Goal: Transaction & Acquisition: Book appointment/travel/reservation

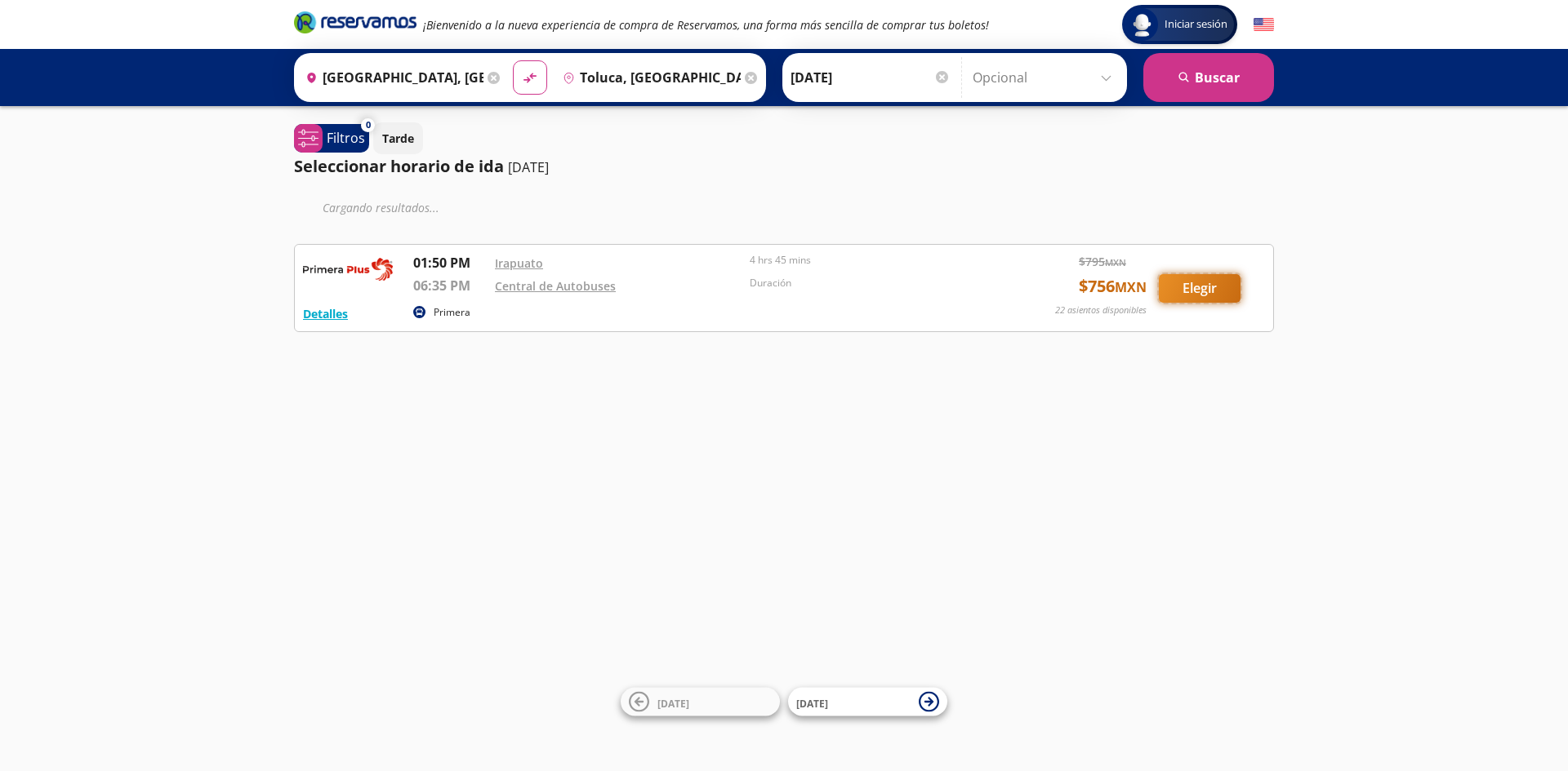
click at [1213, 285] on button "Elegir" at bounding box center [1199, 289] width 82 height 29
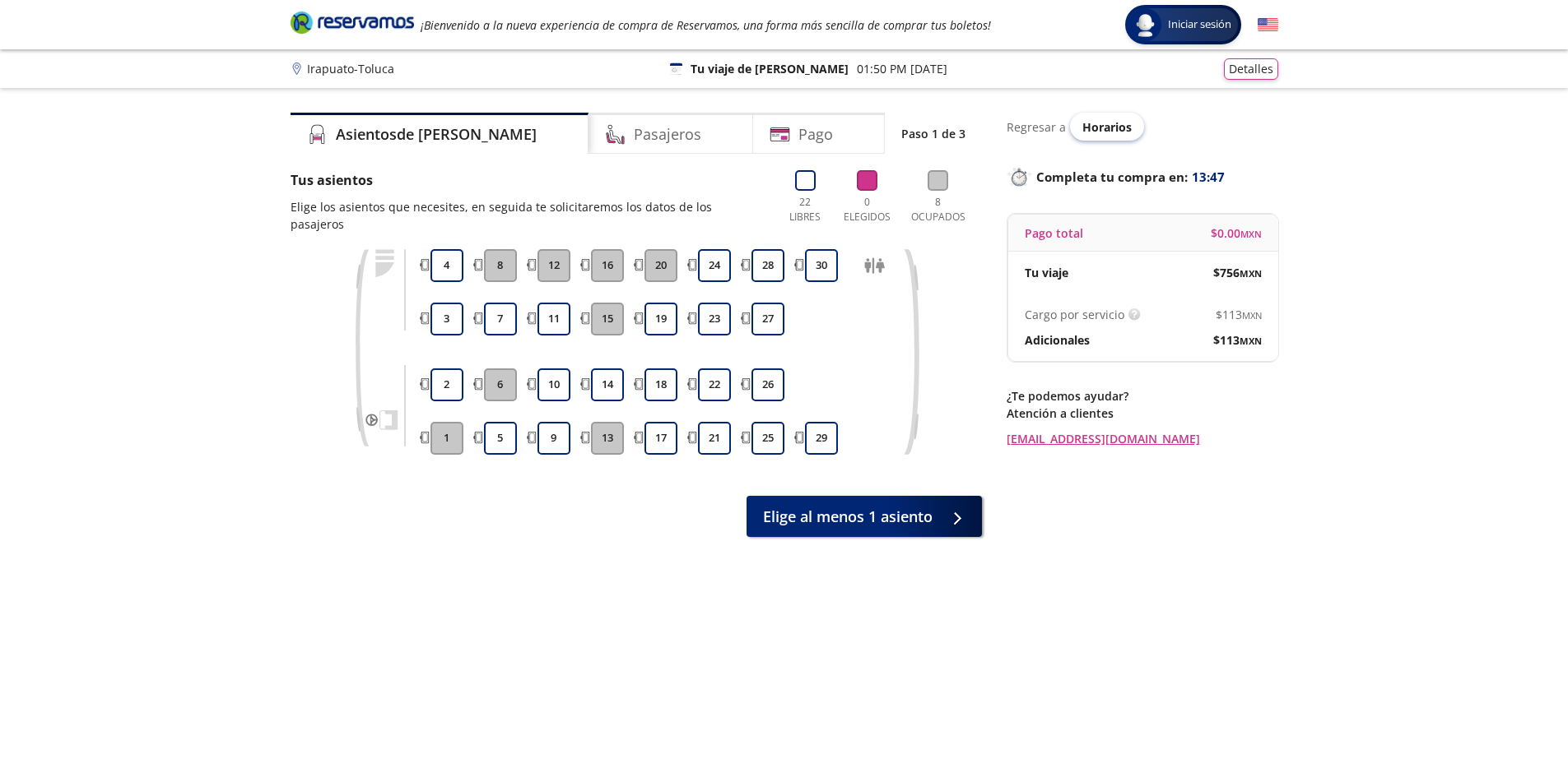
click at [1106, 124] on span "Horarios" at bounding box center [1107, 127] width 50 height 16
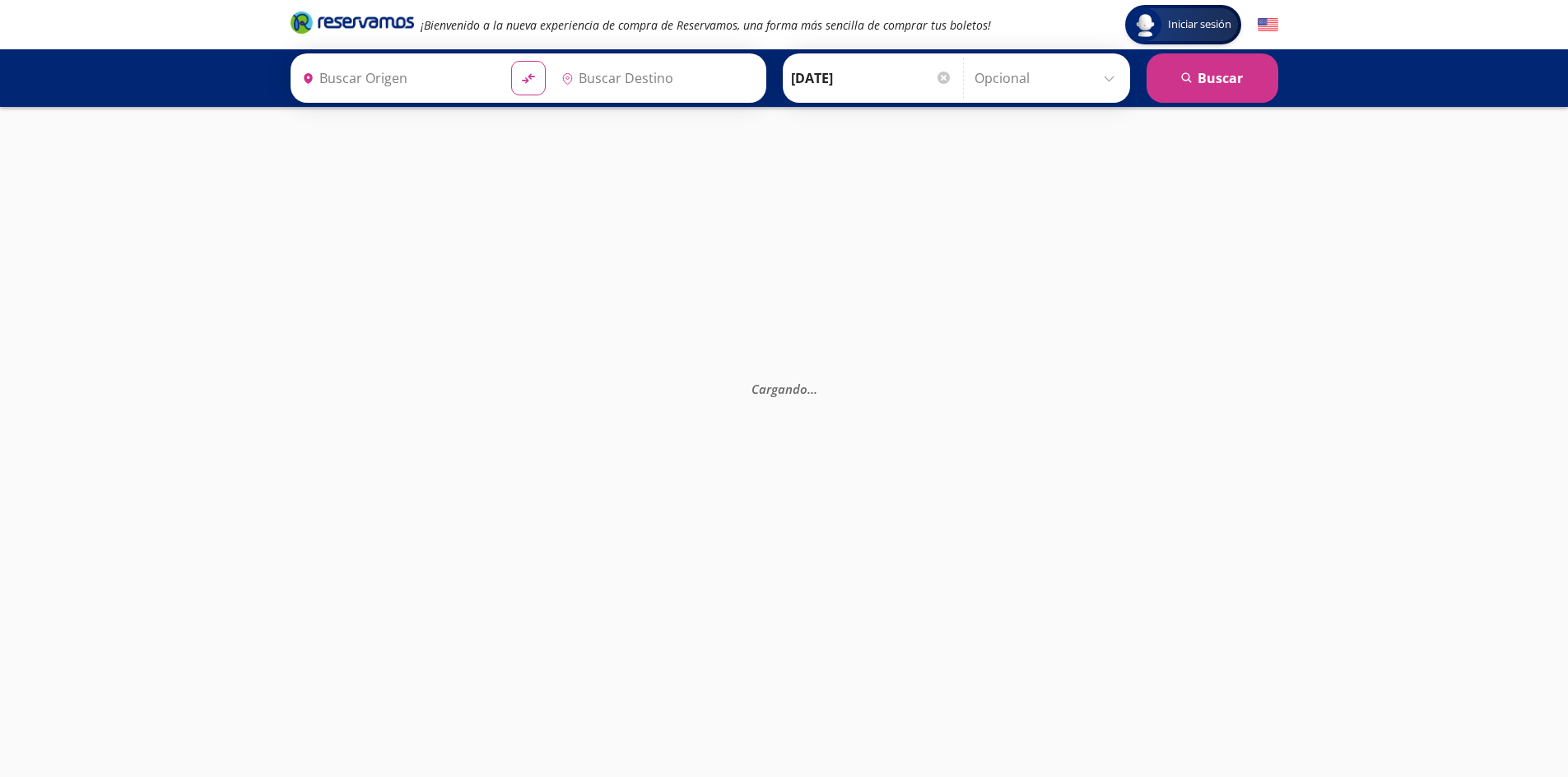
type input "Toluca, México"
type input "Irapuato, Guanajuato"
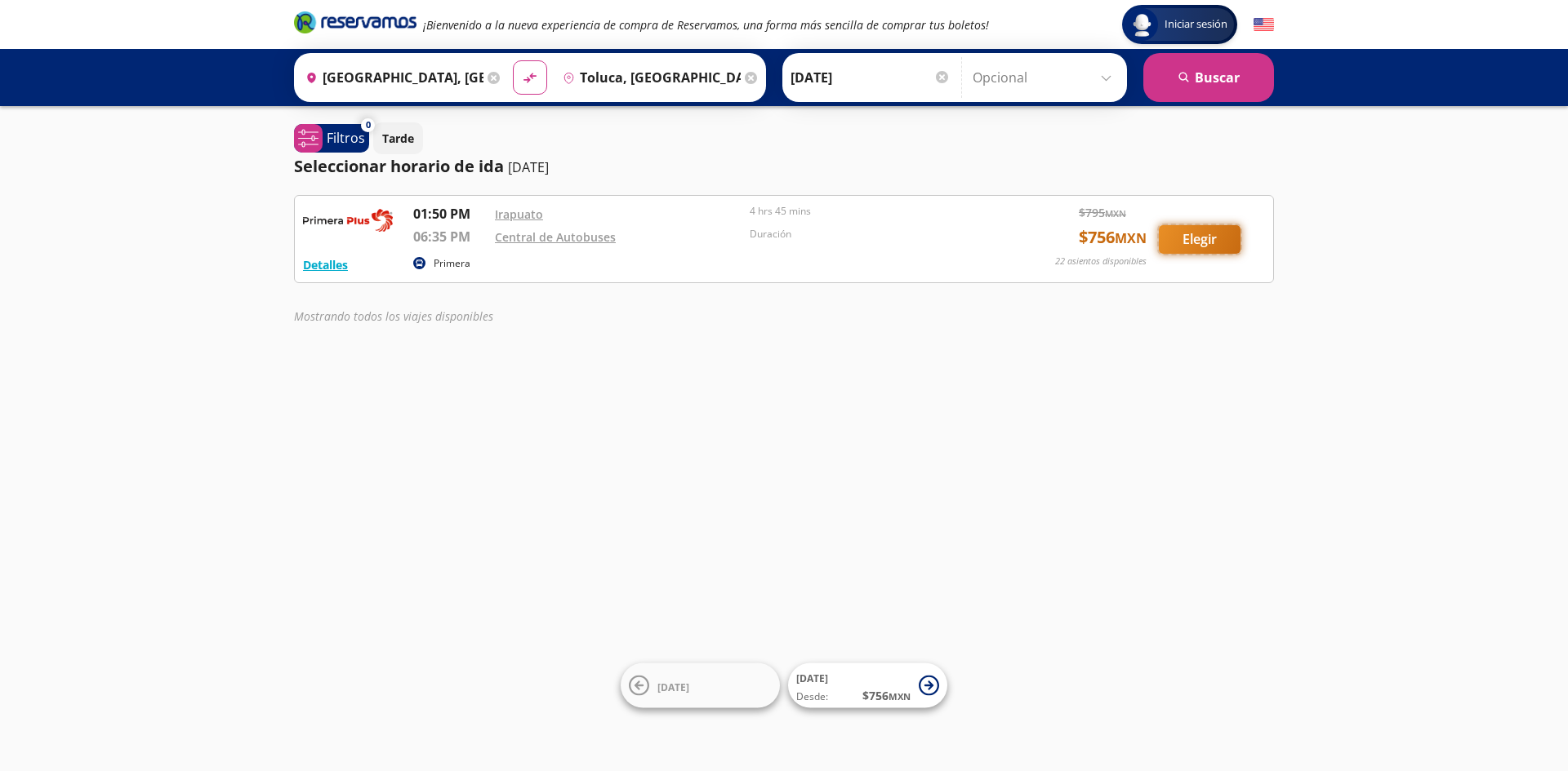
click at [1197, 234] on button "Elegir" at bounding box center [1199, 239] width 82 height 29
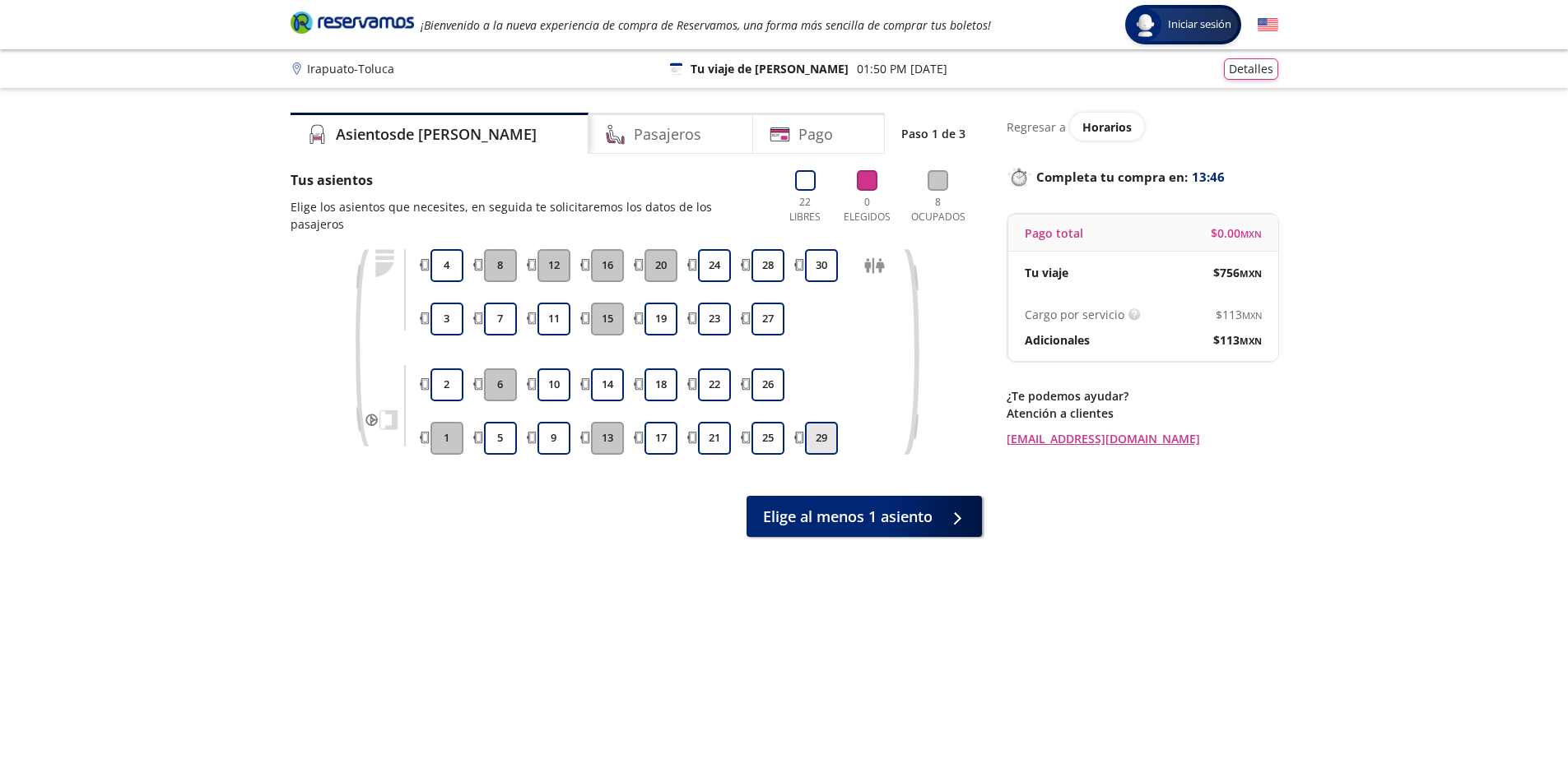
click at [815, 422] on button "29" at bounding box center [821, 439] width 33 height 33
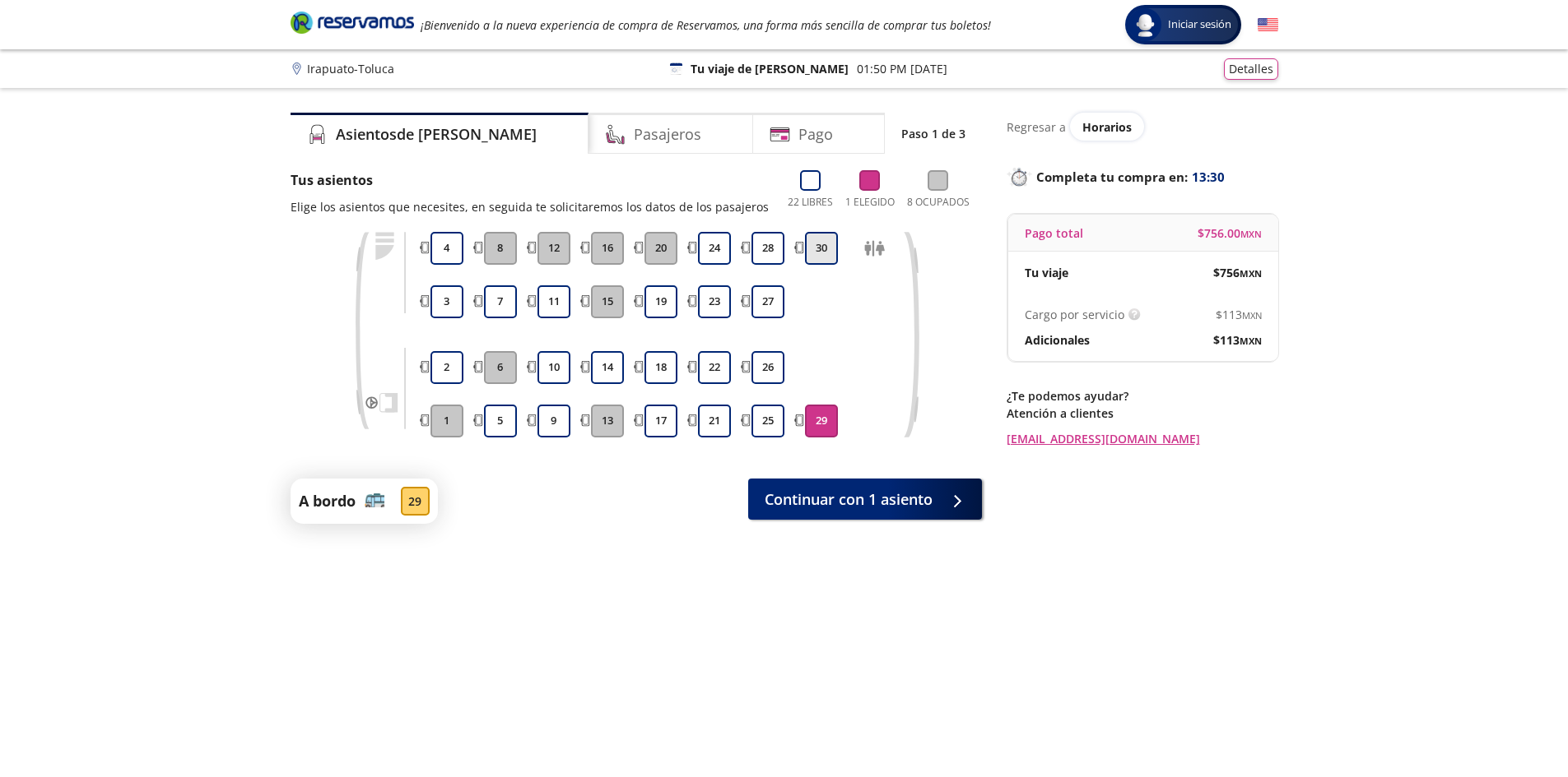
click at [819, 245] on button "30" at bounding box center [821, 249] width 33 height 33
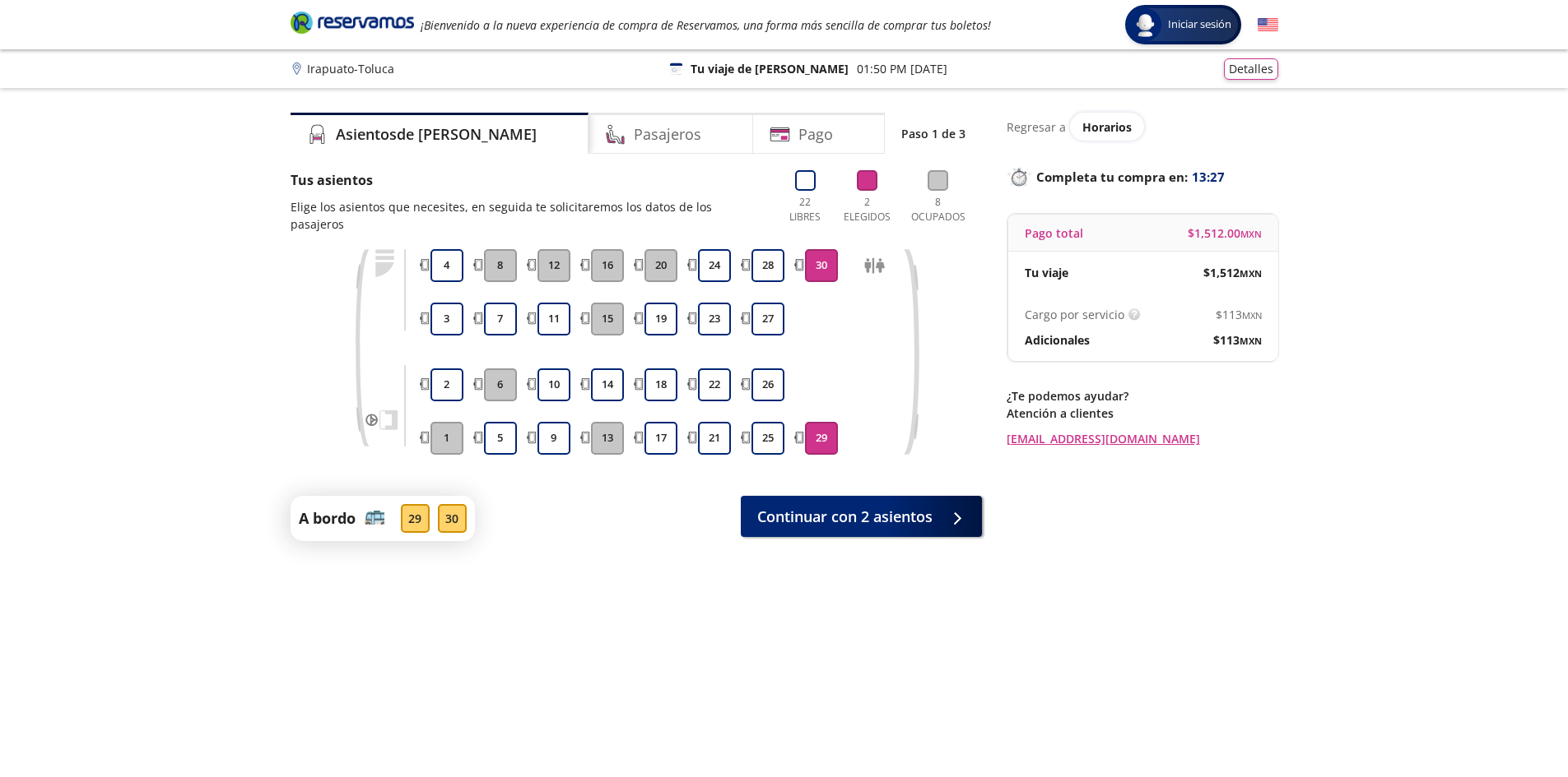
click at [824, 422] on button "29" at bounding box center [821, 439] width 33 height 33
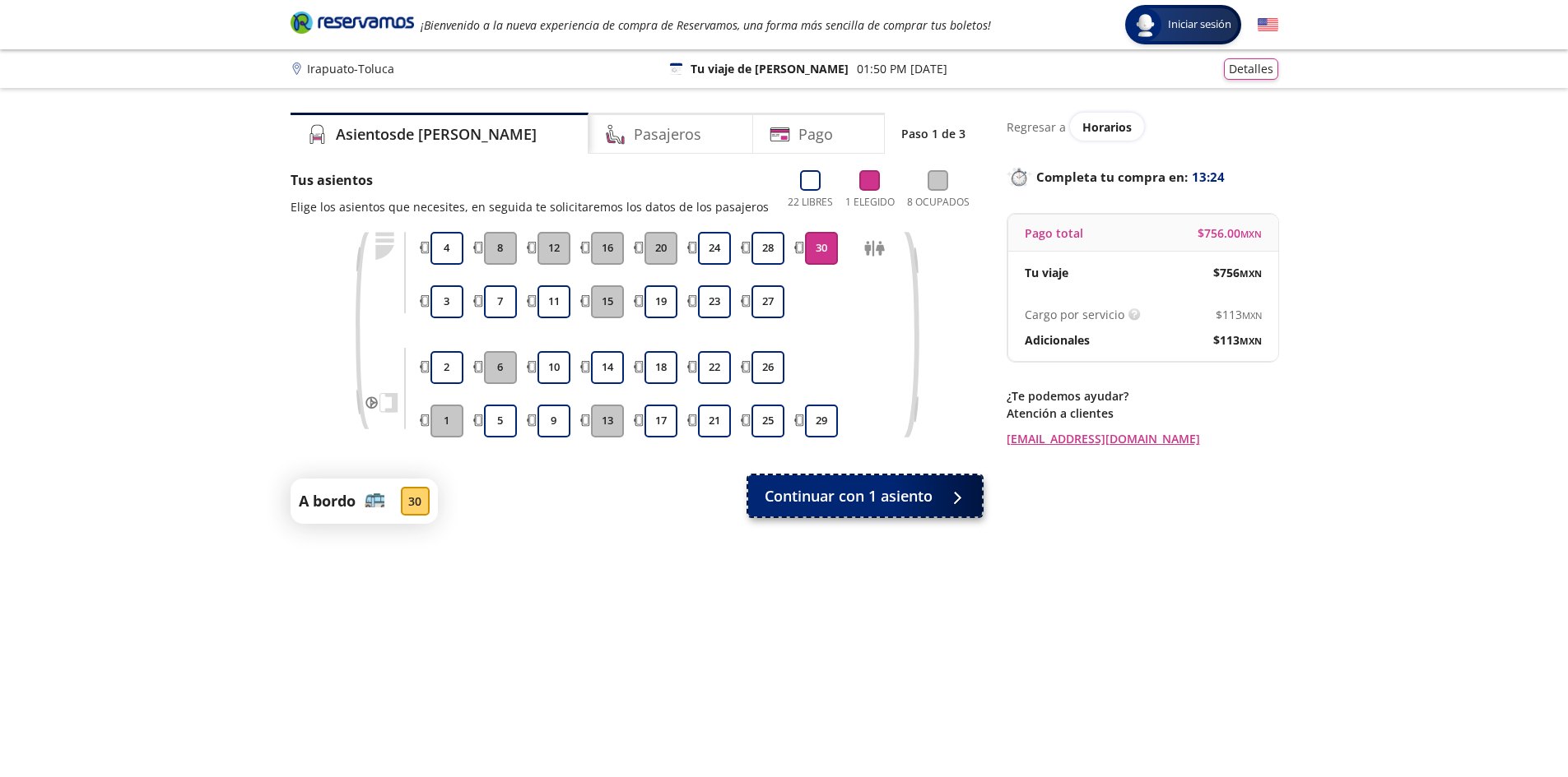
click at [876, 499] on span "Continuar con 1 asiento" at bounding box center [848, 496] width 168 height 22
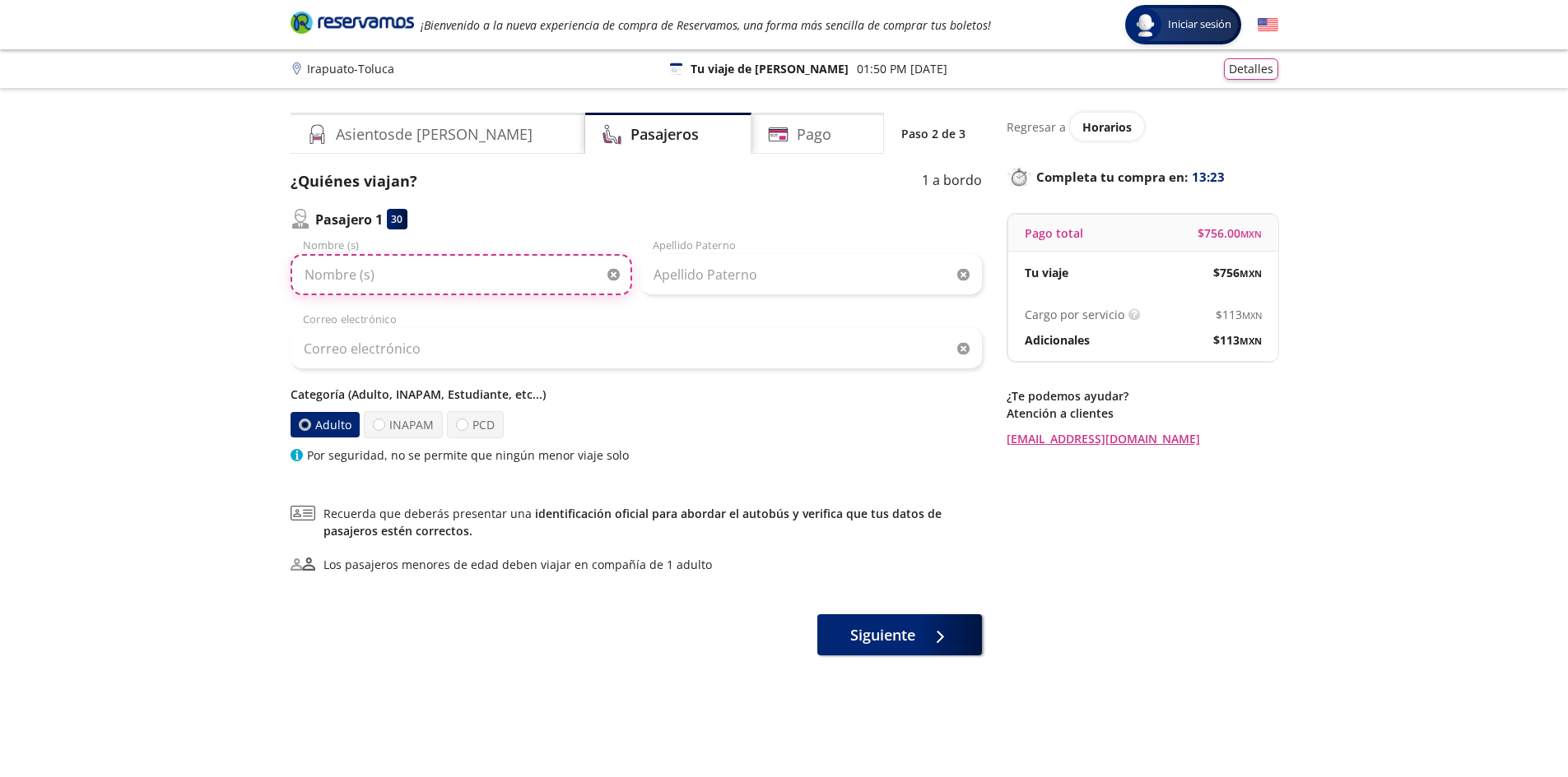
click at [445, 276] on input "Nombre (s)" at bounding box center [461, 274] width 341 height 41
type input "Fabiola Alejandra"
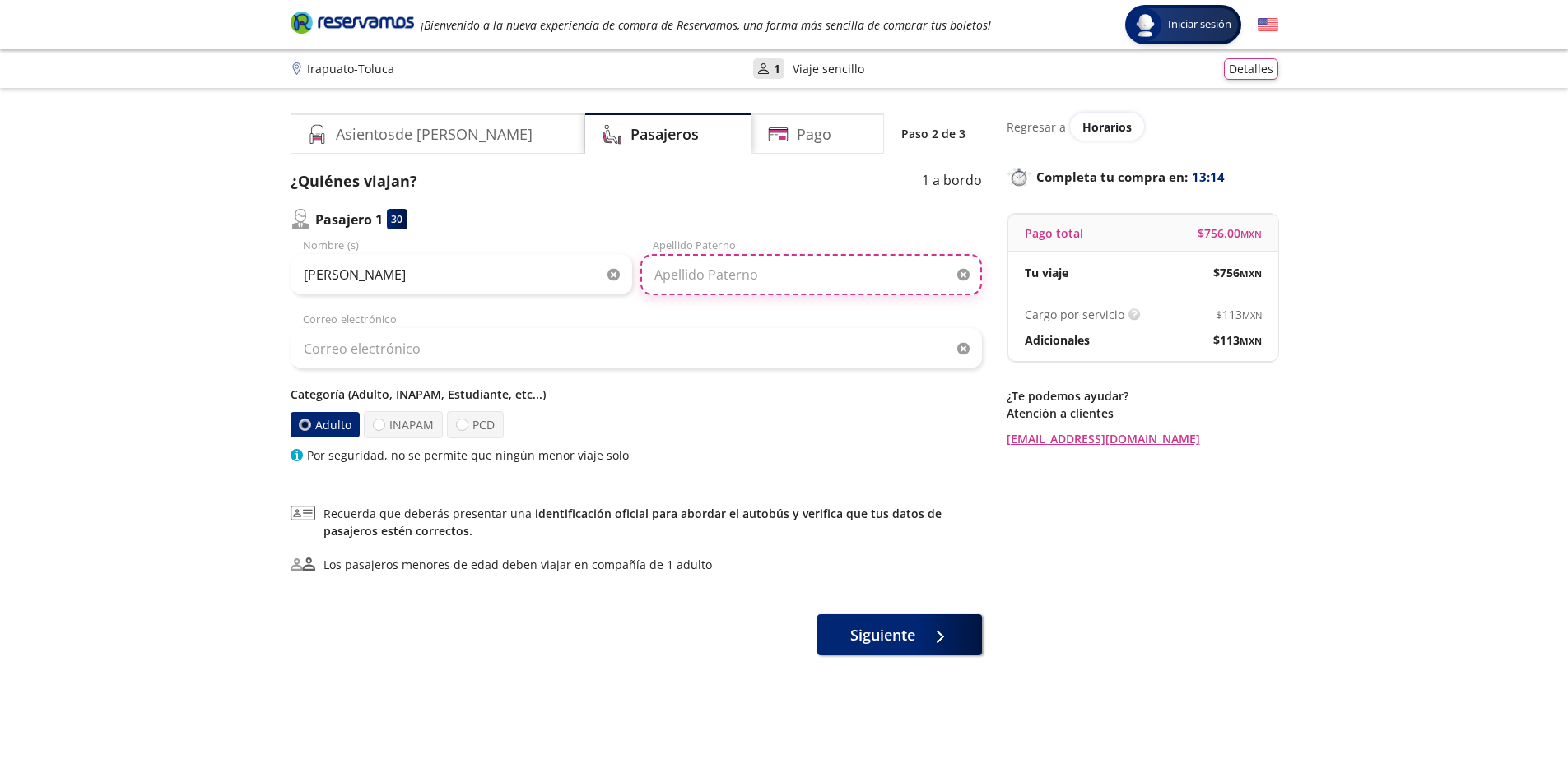
click at [753, 267] on input "Apellido Paterno" at bounding box center [810, 274] width 341 height 41
type input "Arce"
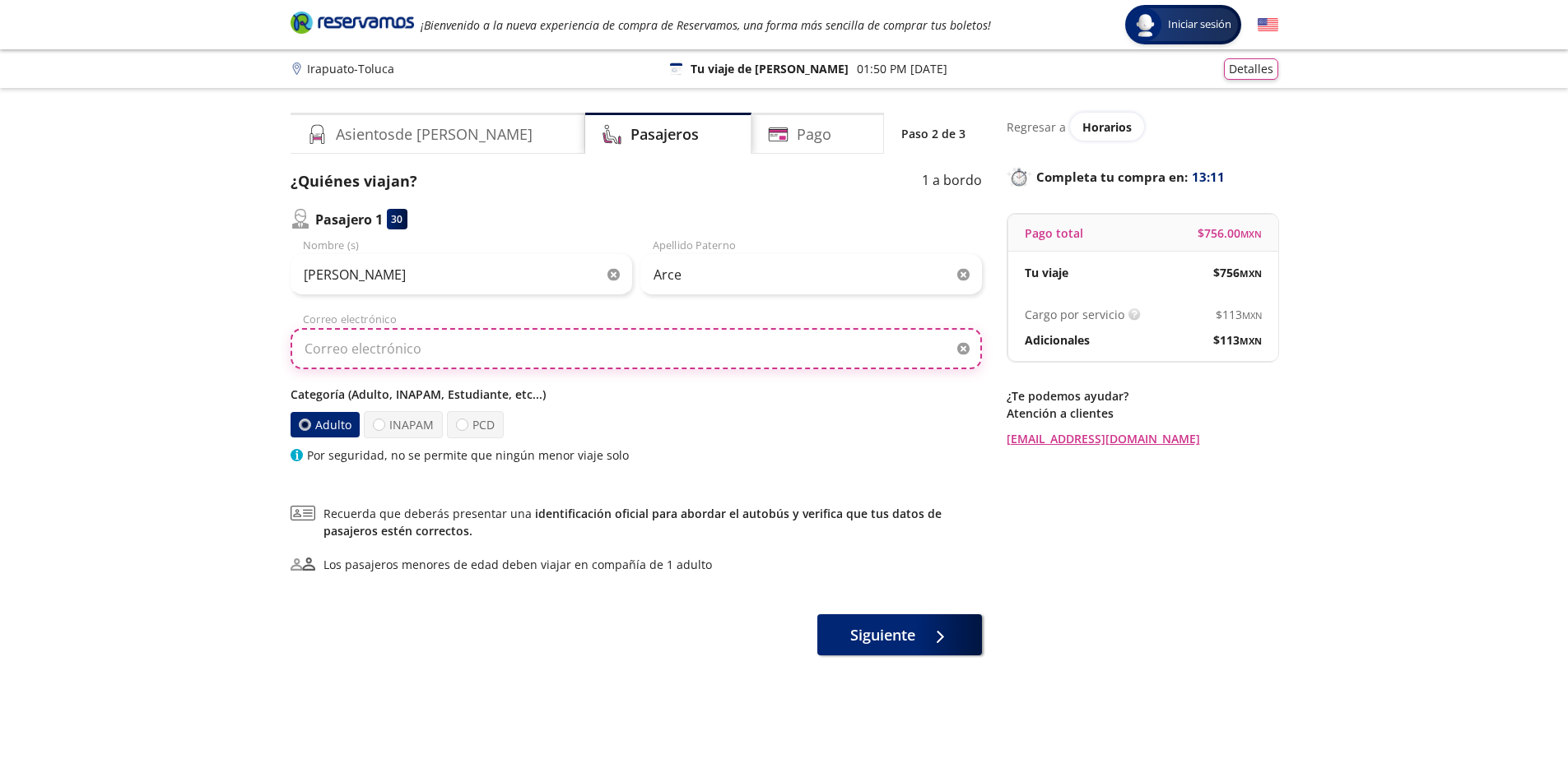
click at [499, 349] on input "Correo electrónico" at bounding box center [636, 349] width 692 height 41
type input "cabecerril@hubbell.com"
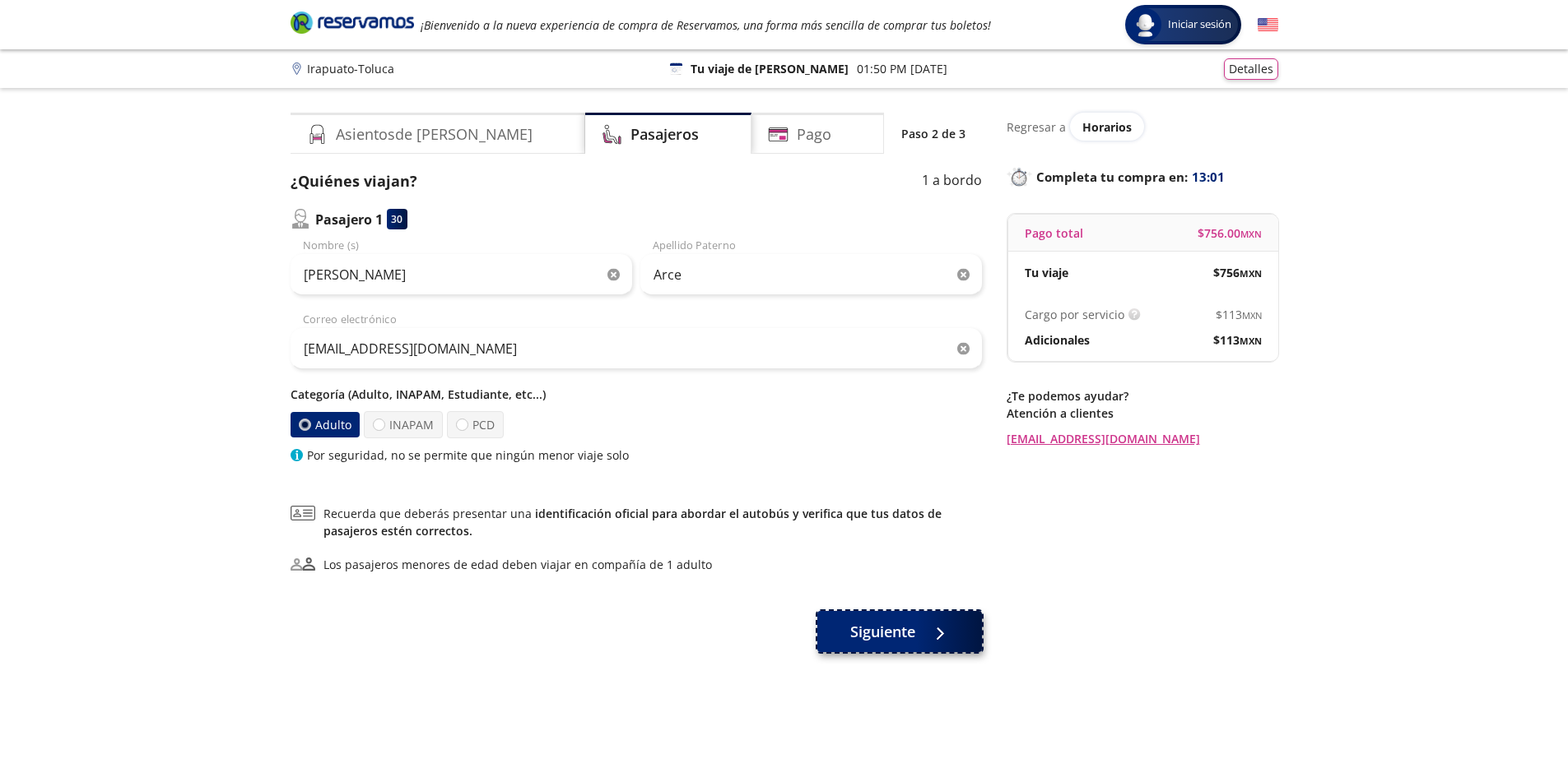
click at [920, 631] on button "Siguiente" at bounding box center [899, 632] width 164 height 41
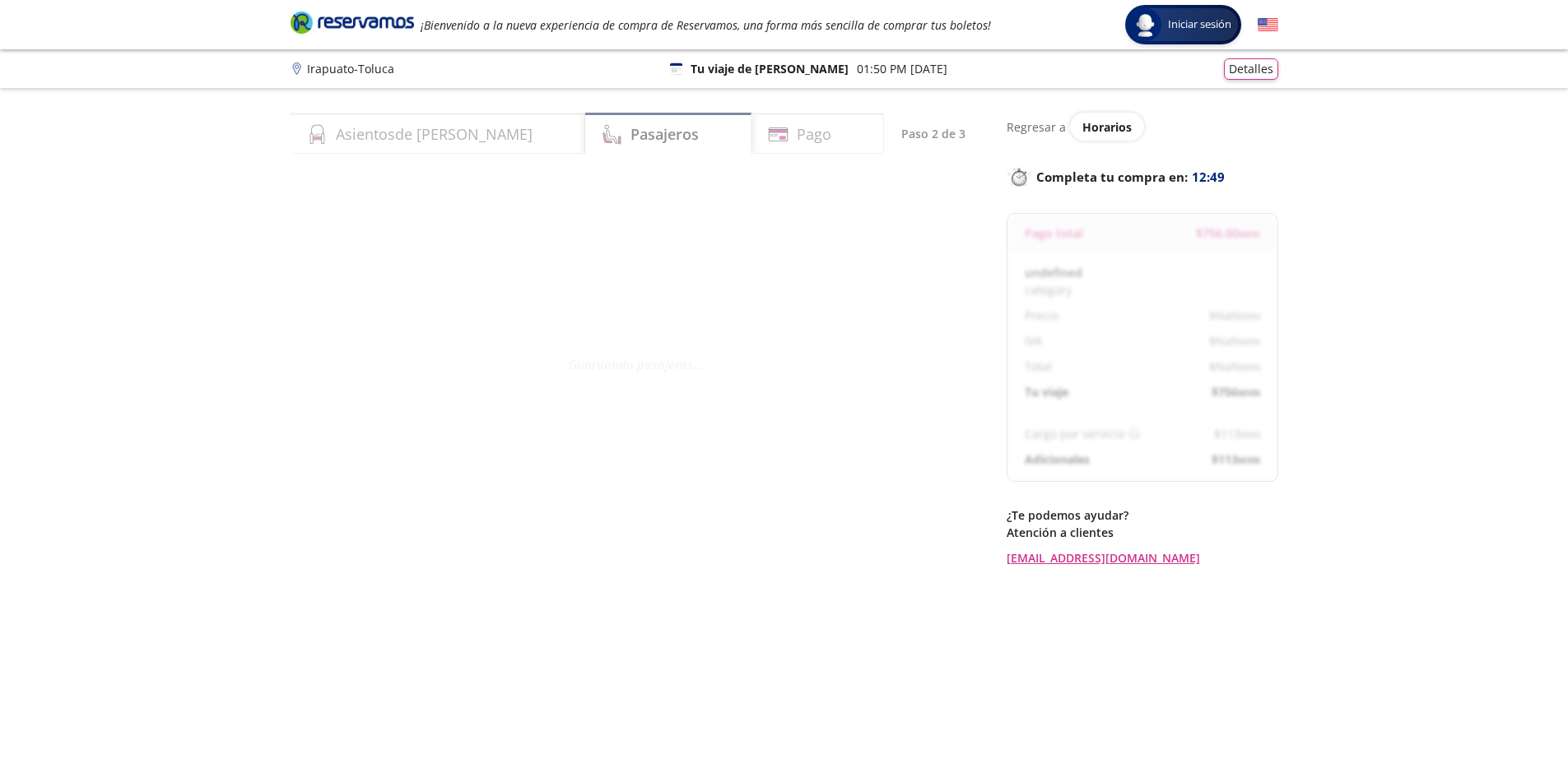
select select "MX"
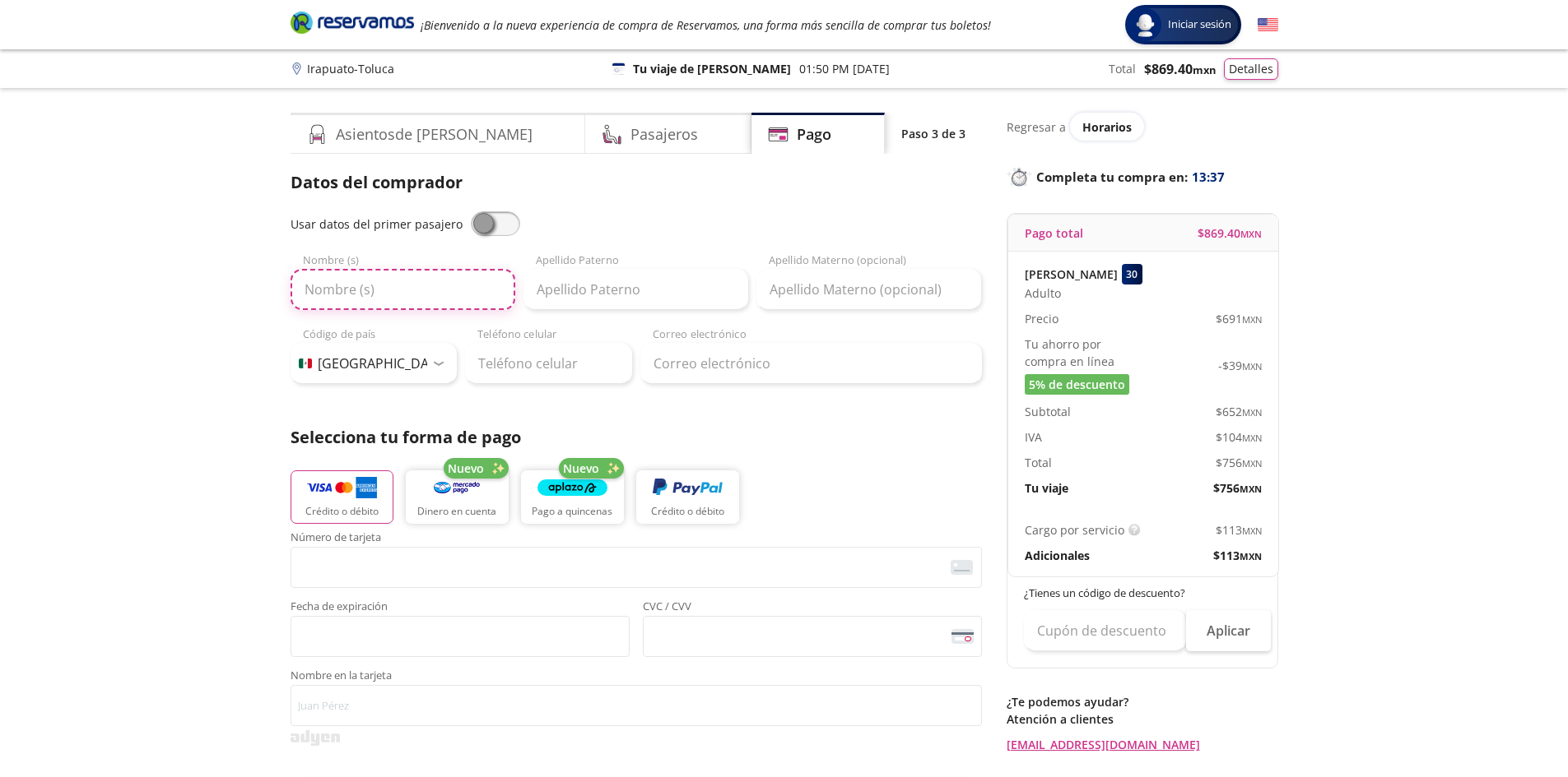
click at [396, 286] on input "Nombre (s)" at bounding box center [403, 290] width 225 height 41
type input "Carlos"
click at [551, 288] on input "Apellido Paterno" at bounding box center [635, 290] width 225 height 41
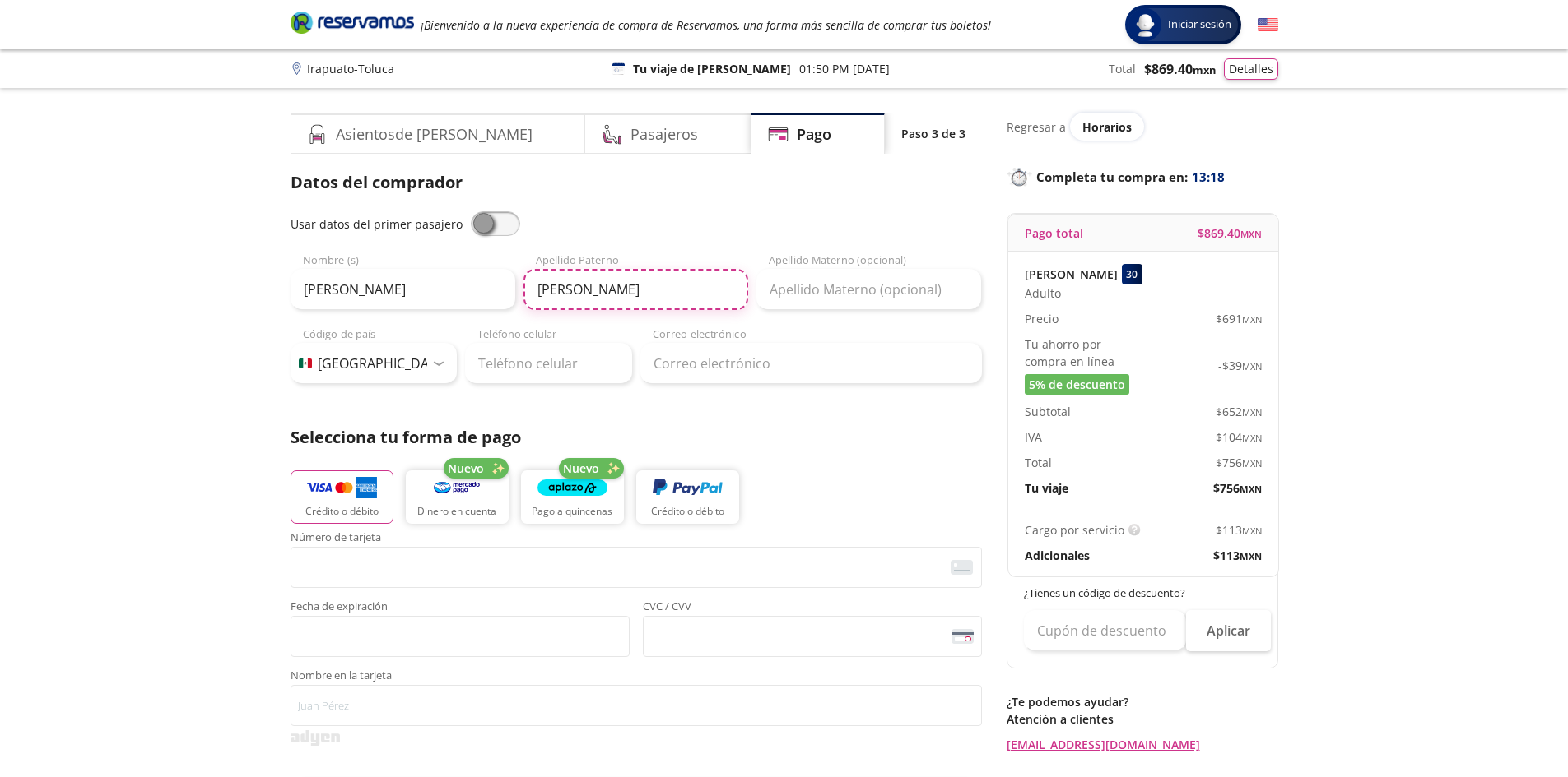
type input "Alberto"
click at [813, 288] on input "Apellido Materno (opcional)" at bounding box center [868, 290] width 225 height 41
click at [430, 301] on input "Carlos" at bounding box center [403, 290] width 225 height 41
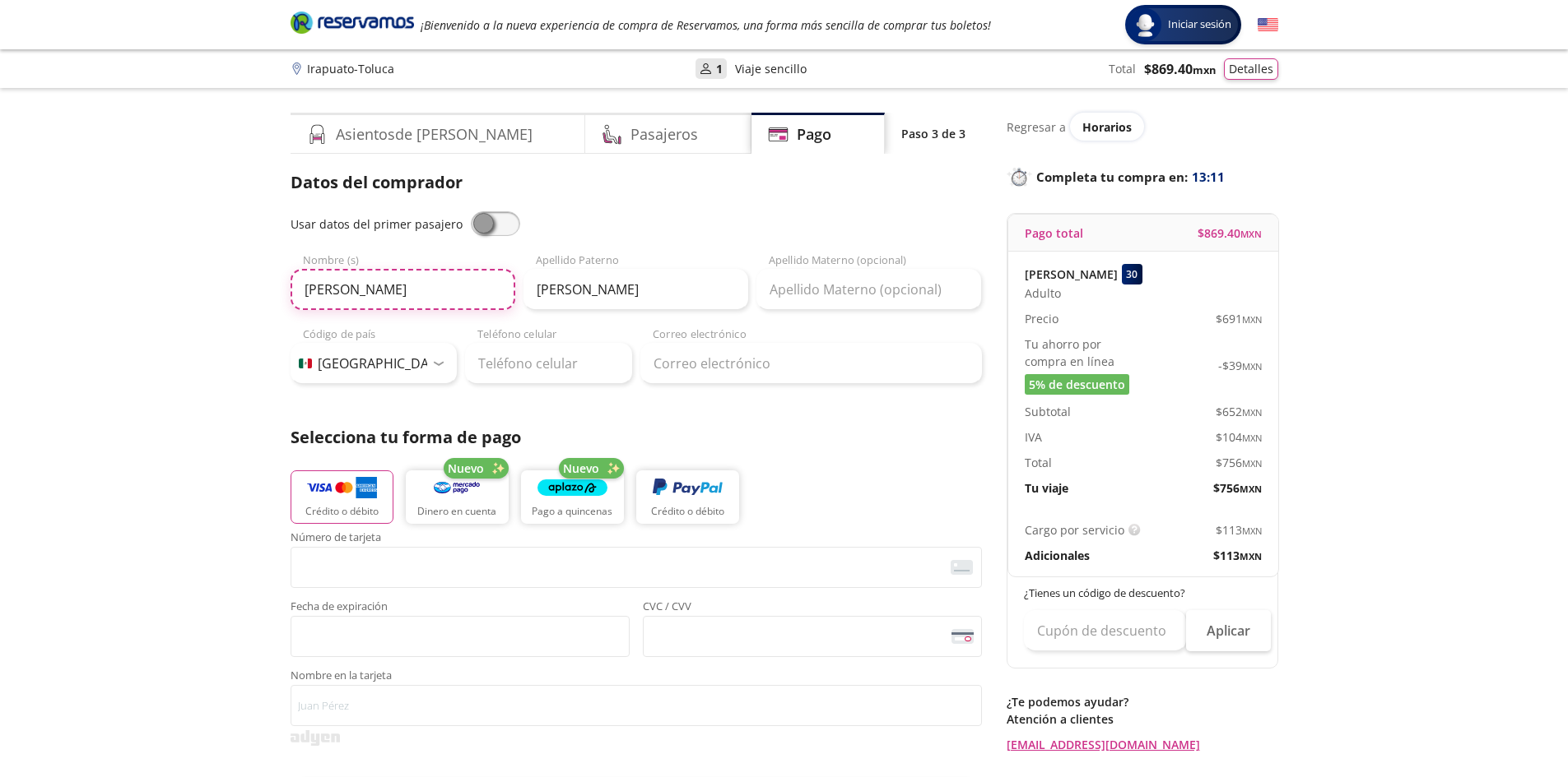
type input "Carlos Alberto"
drag, startPoint x: 616, startPoint y: 286, endPoint x: 514, endPoint y: 283, distance: 102.0
click at [514, 283] on div "Carlos Alberto Nombre (s) Alberto Apellido Paterno Apellido Materno (opcional)" at bounding box center [636, 281] width 692 height 57
type input "Becerril"
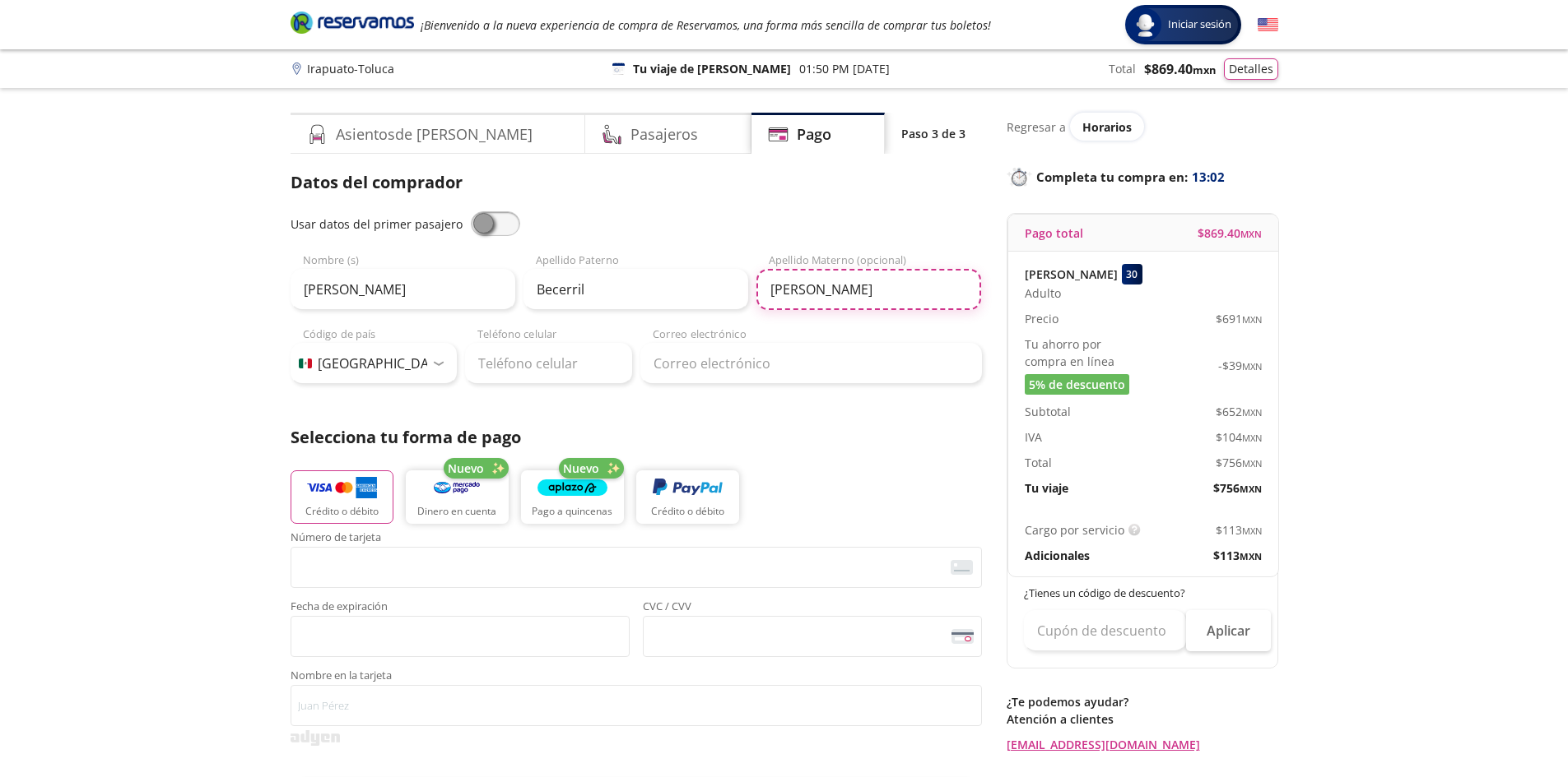
type input "Delgado"
click at [516, 364] on input "Teléfono celular" at bounding box center [549, 364] width 167 height 41
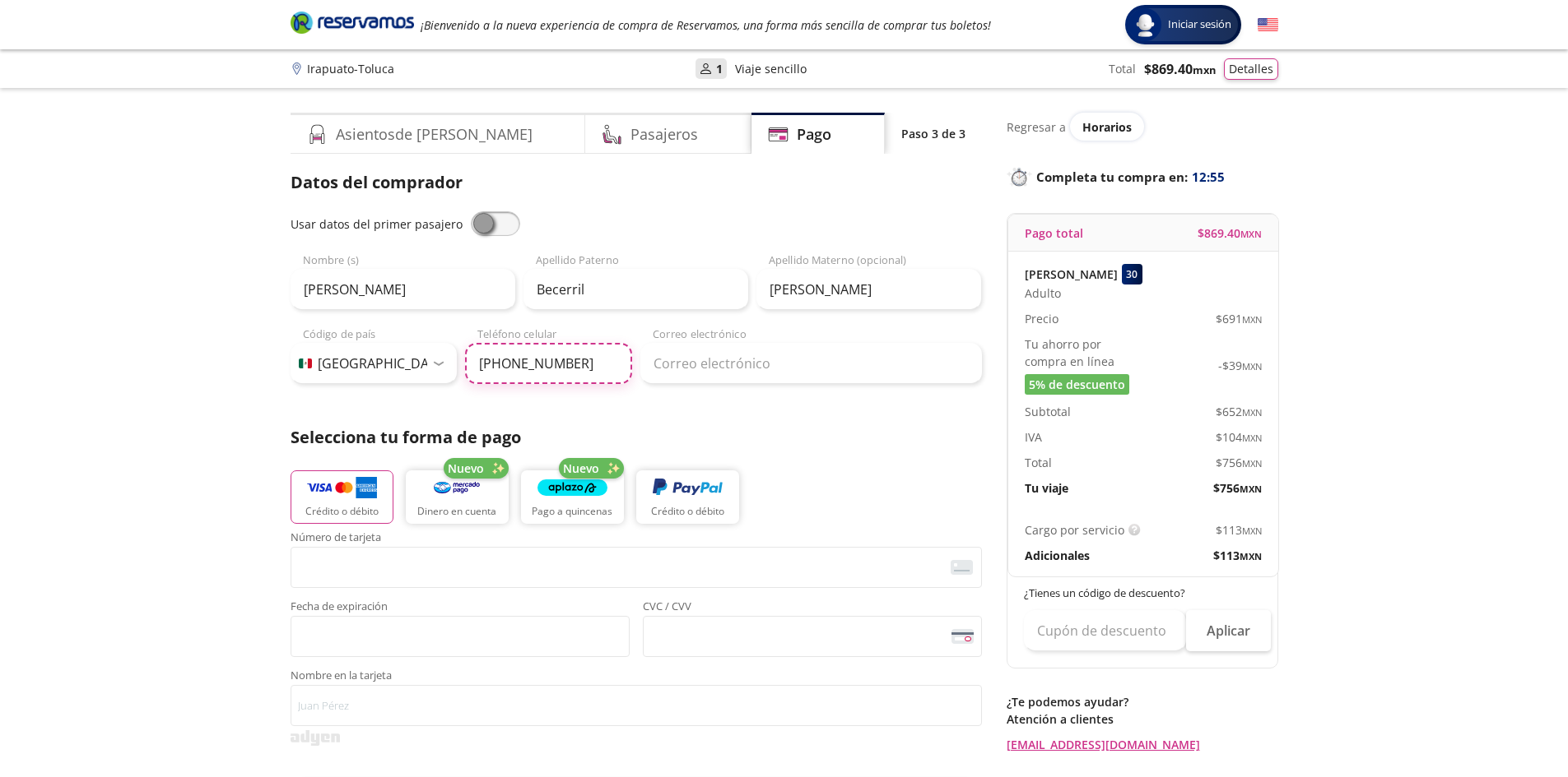
type input "722 660 1529"
click at [699, 360] on input "Correo electrónico" at bounding box center [810, 364] width 341 height 41
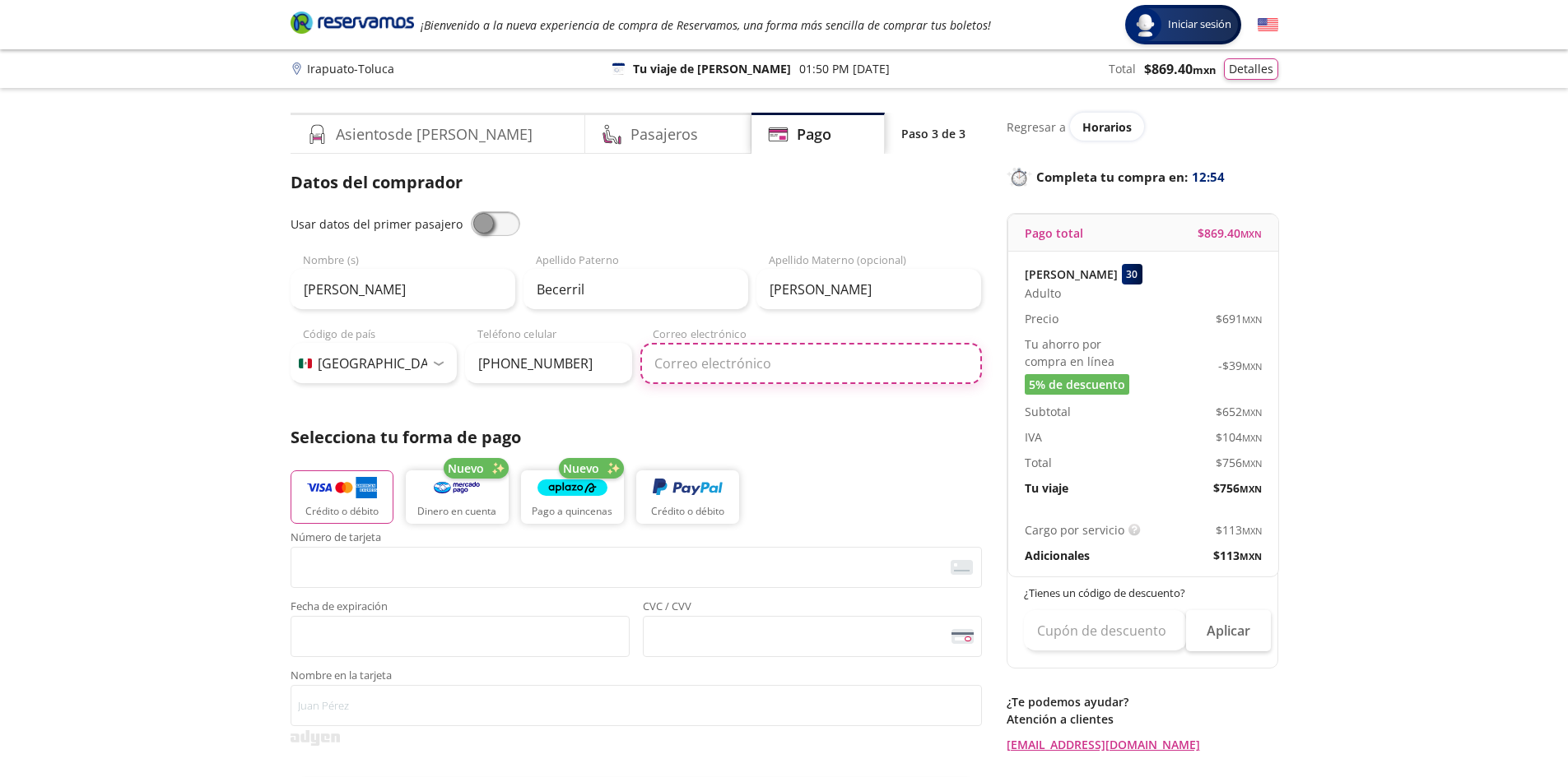
type input "cabecerril@hubbell.com"
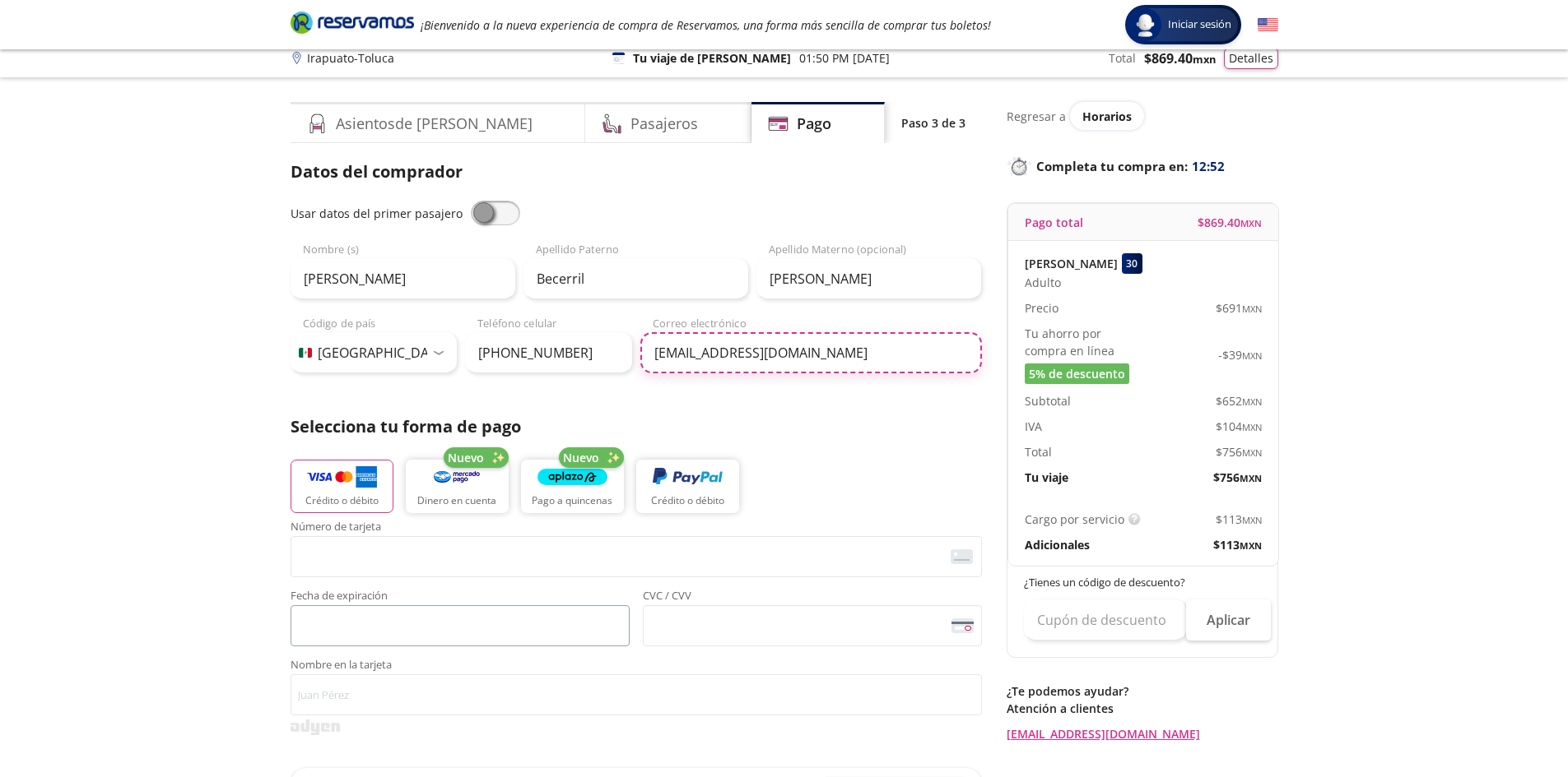
scroll to position [83, 0]
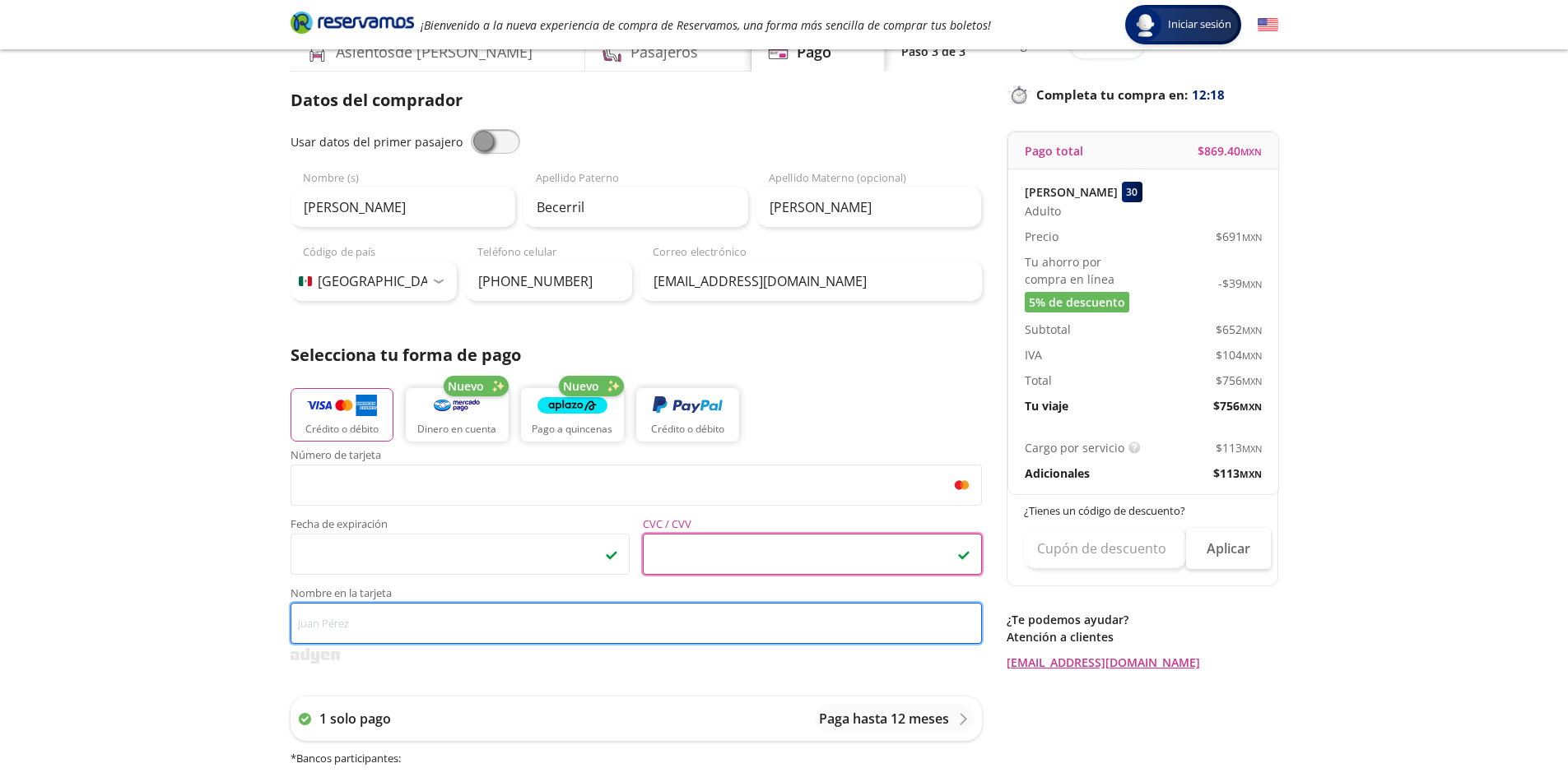
click at [488, 621] on input "Nombre en la tarjeta" at bounding box center [636, 623] width 692 height 41
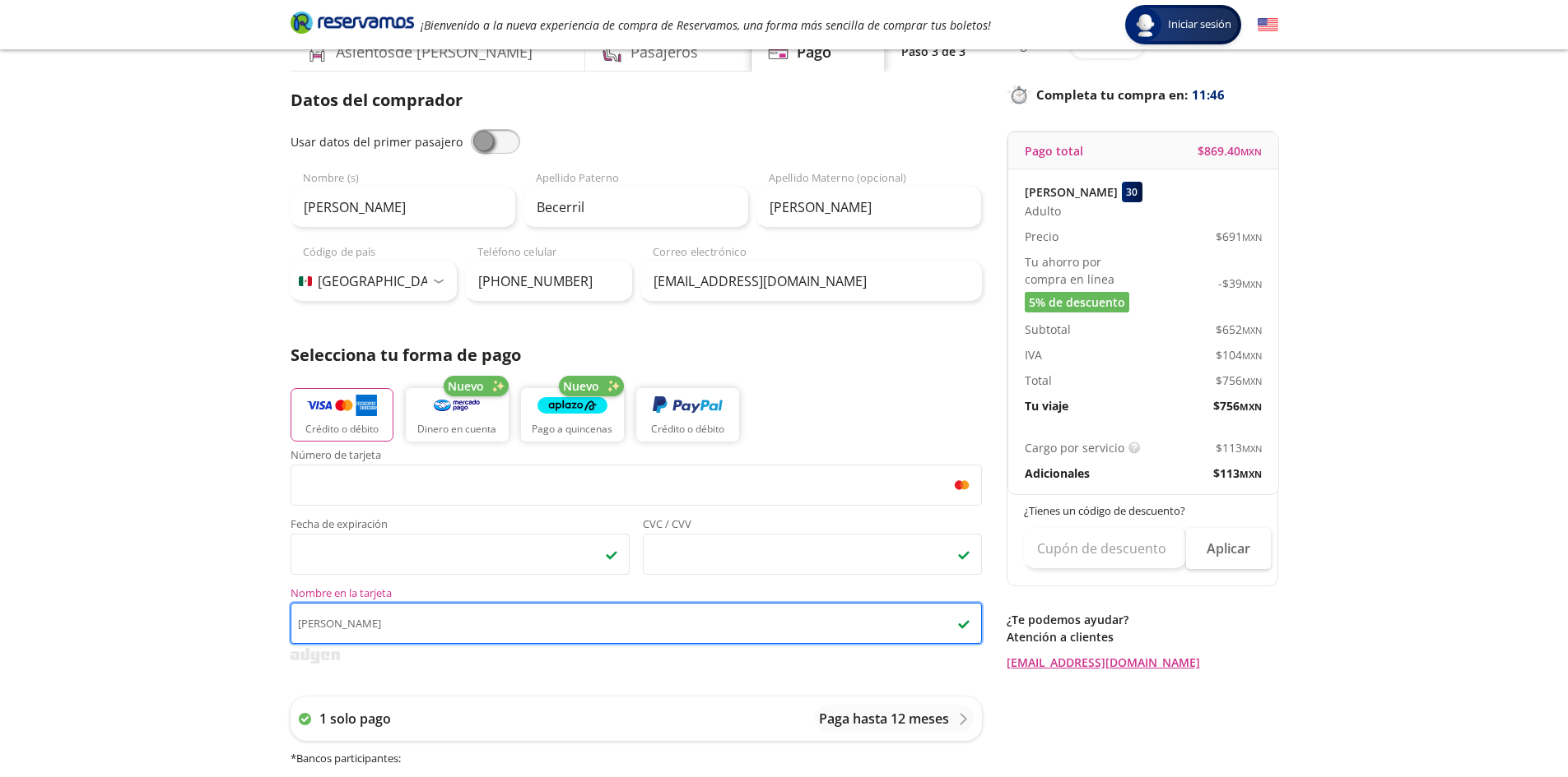
scroll to position [0, 0]
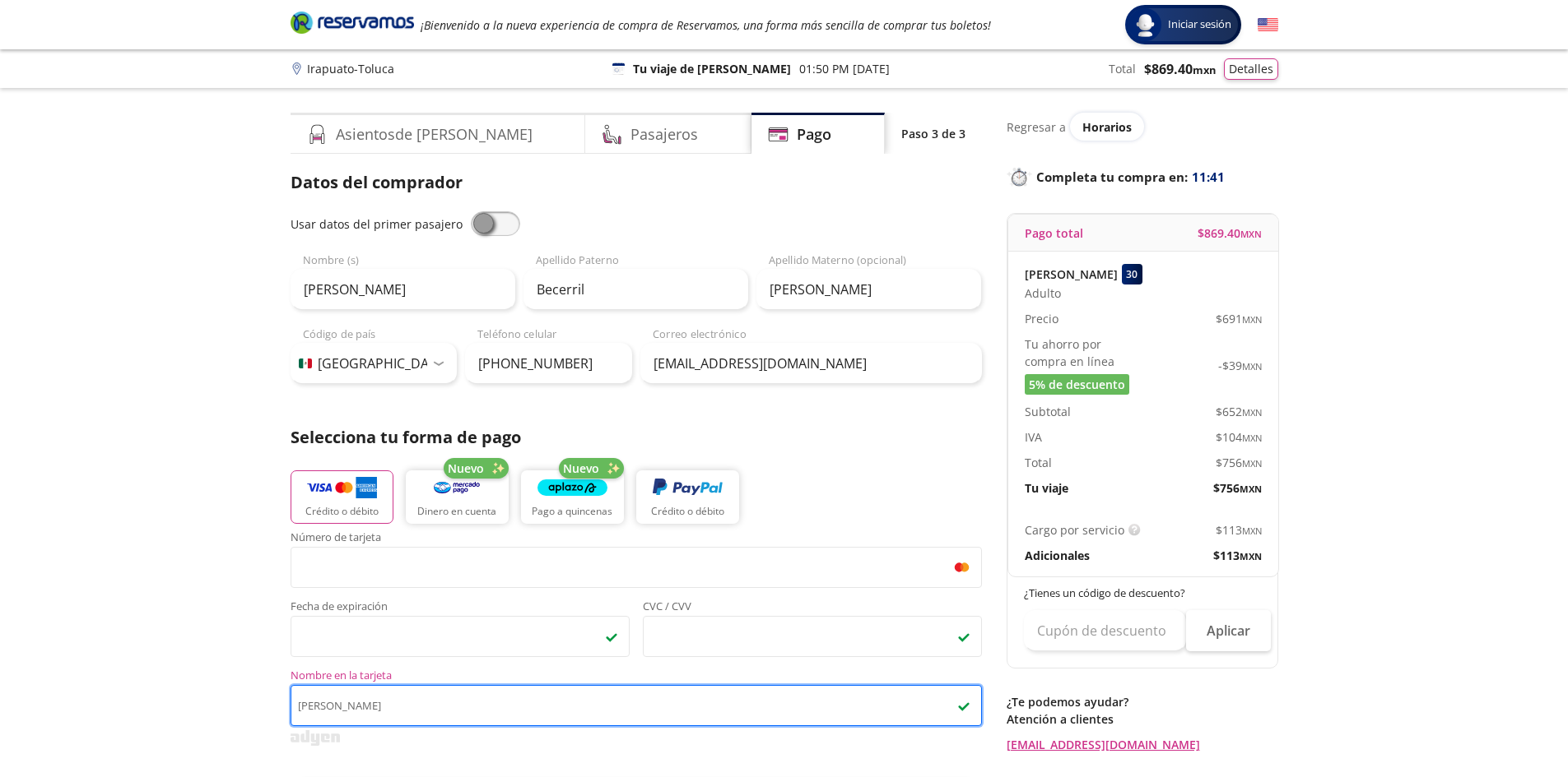
type input "Carlos Alberto Becerril"
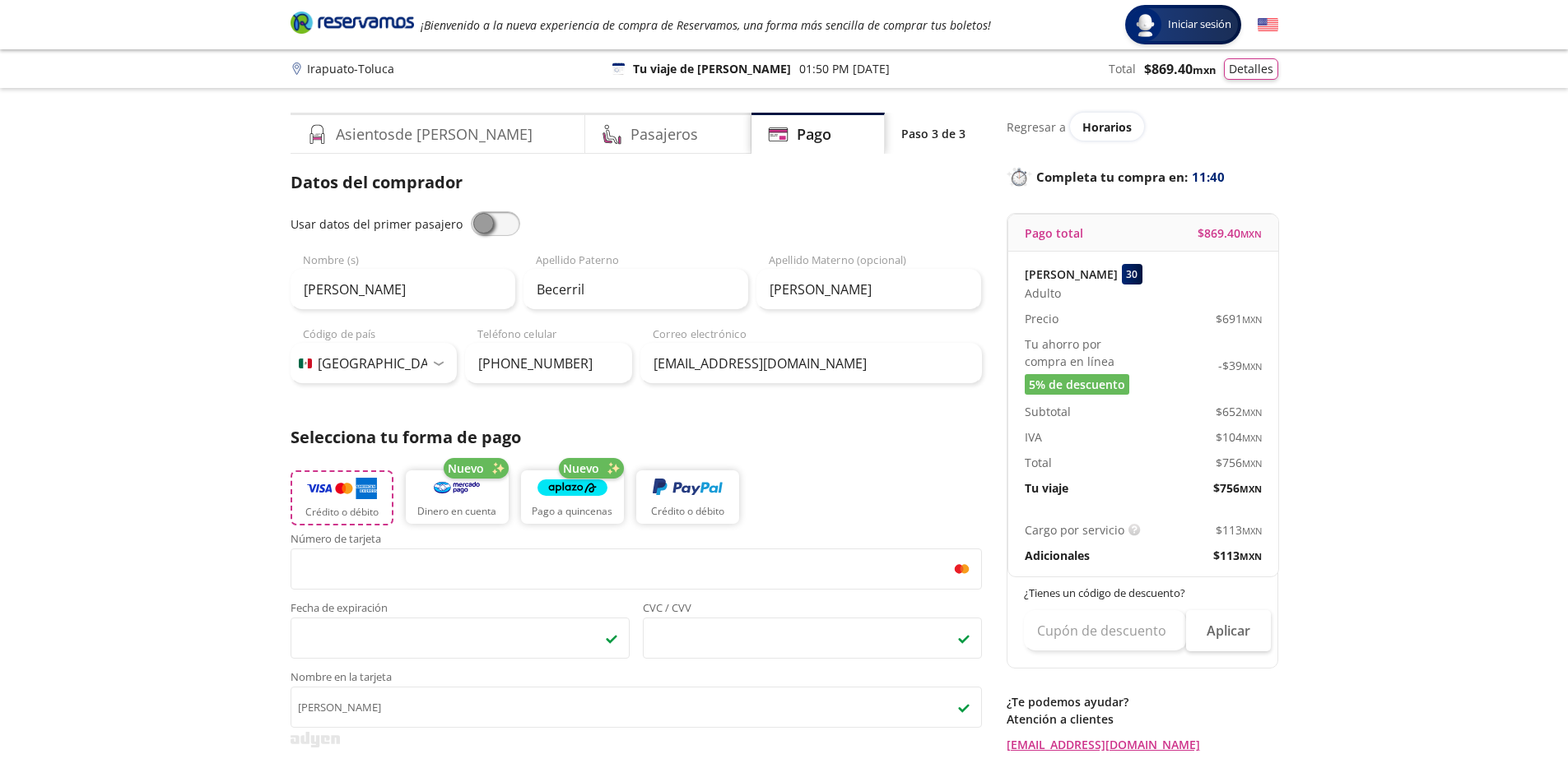
click at [328, 506] on p "Crédito o débito" at bounding box center [341, 512] width 73 height 15
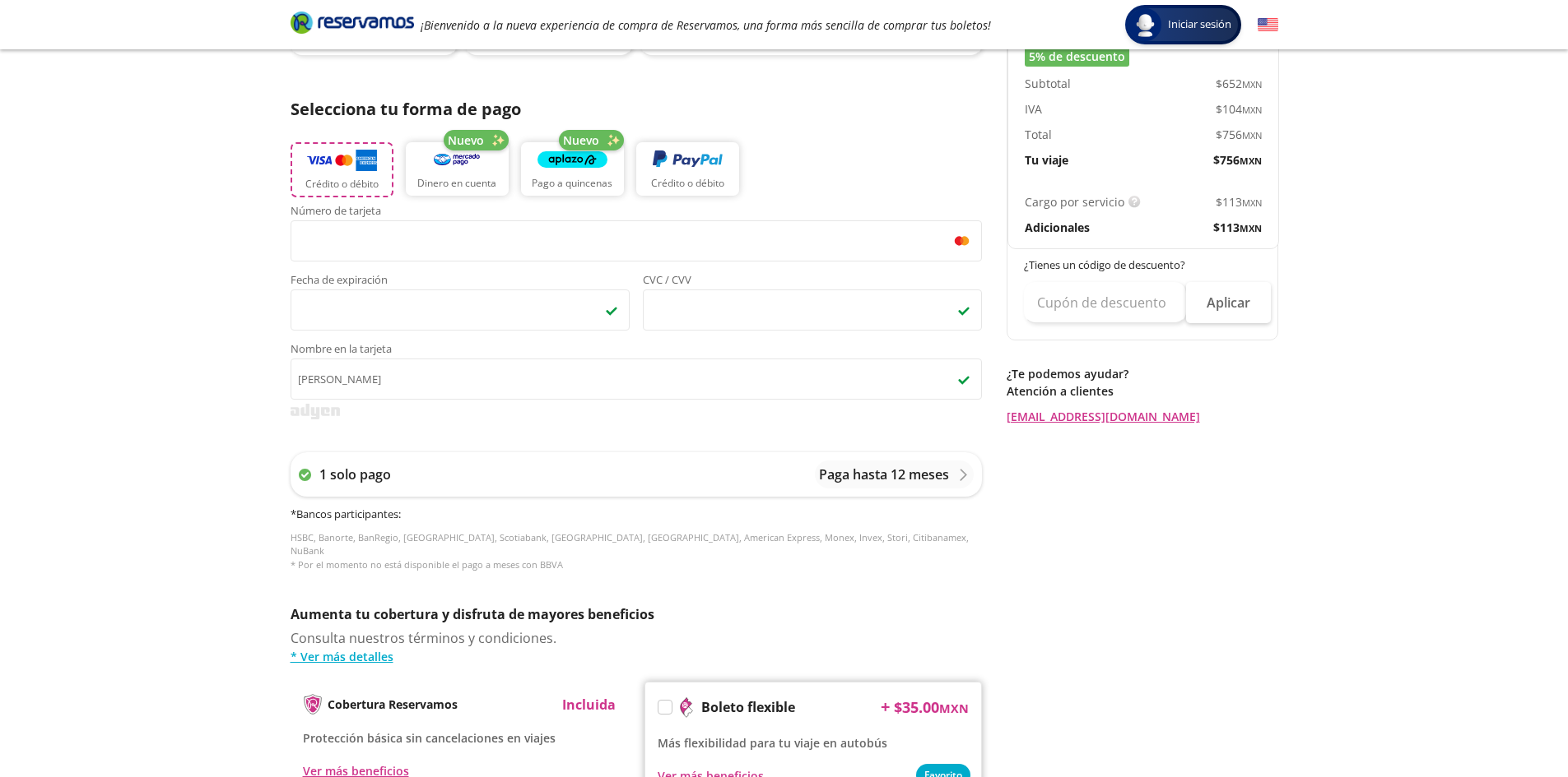
scroll to position [329, 0]
click at [960, 472] on icon at bounding box center [963, 473] width 13 height 13
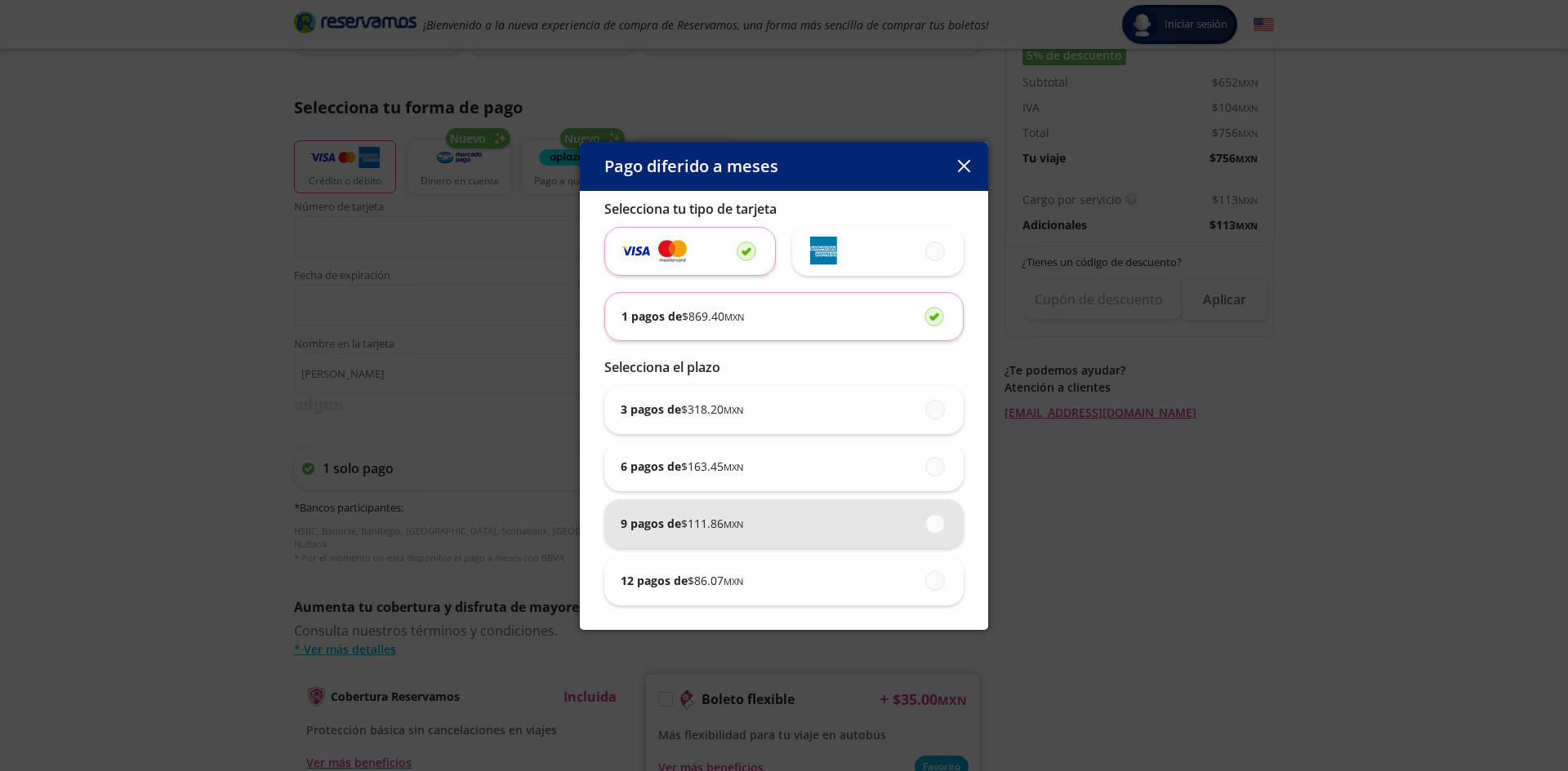
click at [937, 523] on span at bounding box center [937, 524] width 0 height 18
click at [931, 523] on input "9 pagos de $ 111.86 MXN" at bounding box center [931, 523] width 11 height 11
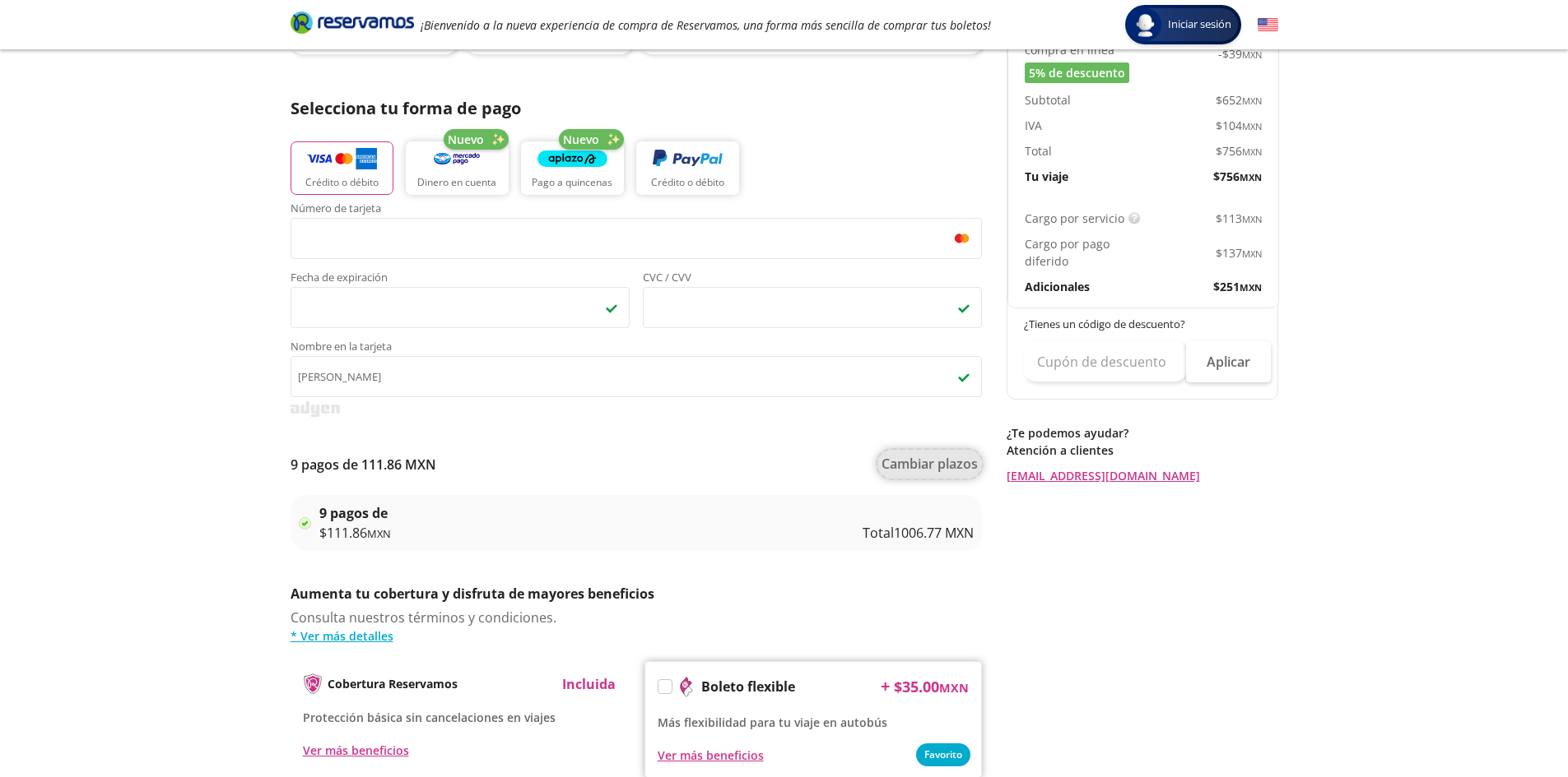
click at [933, 469] on button "Cambiar plazos" at bounding box center [929, 465] width 104 height 29
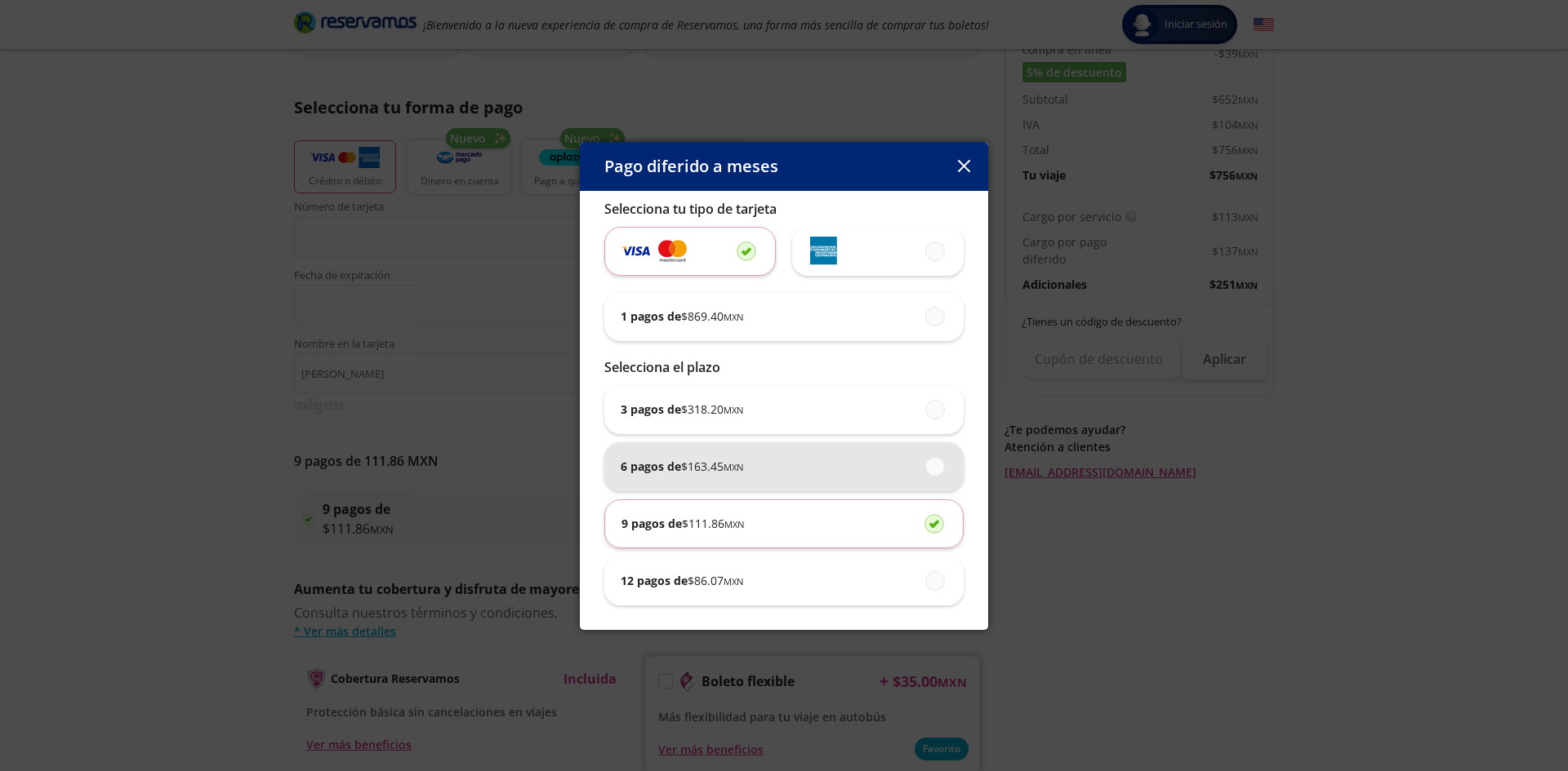
click at [937, 464] on span at bounding box center [937, 467] width 0 height 18
click at [937, 464] on input "6 pagos de $ 163.45 MXN" at bounding box center [931, 466] width 11 height 11
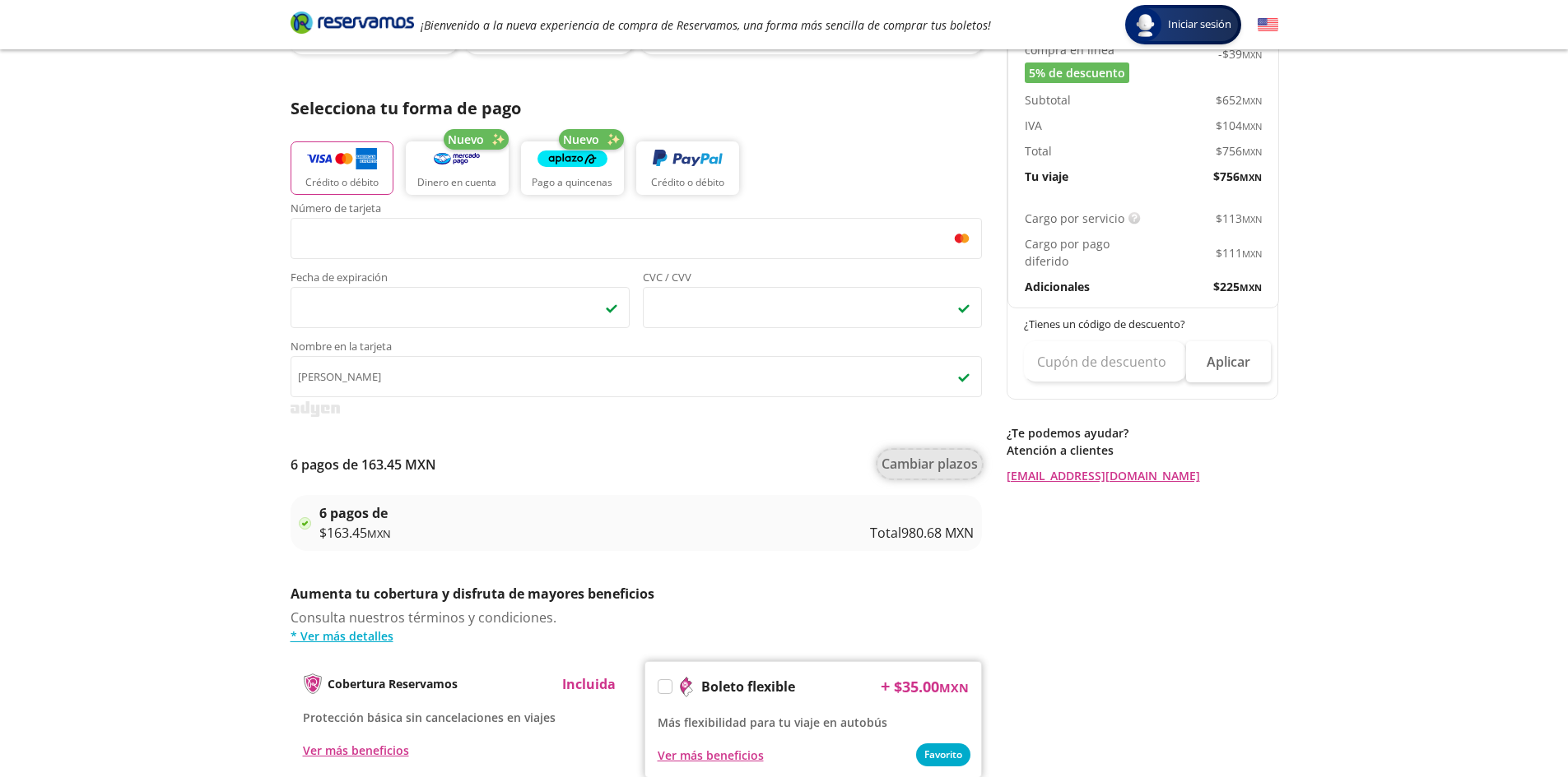
click at [933, 468] on button "Cambiar plazos" at bounding box center [929, 465] width 104 height 29
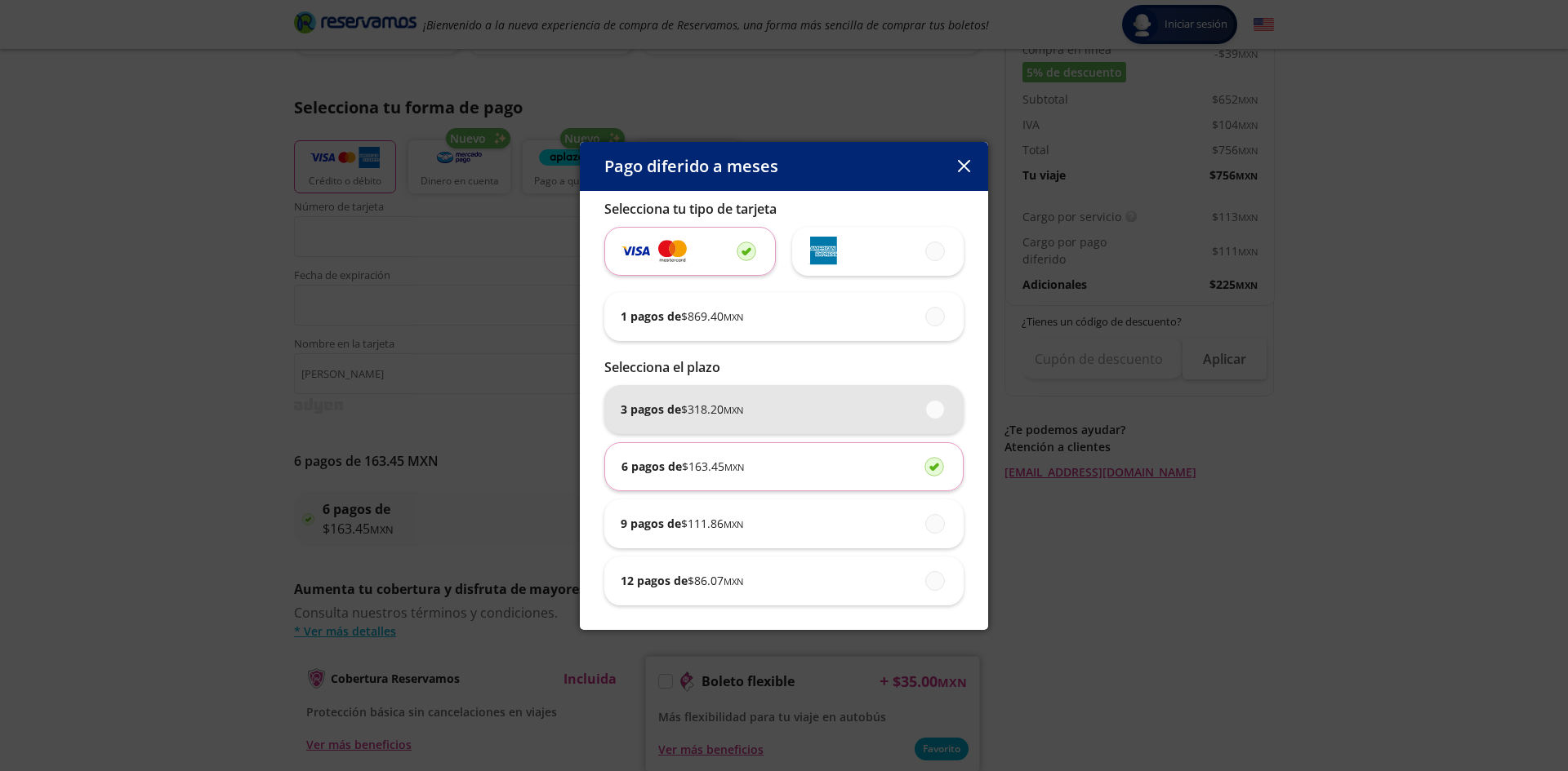
click at [937, 409] on span at bounding box center [937, 409] width 0 height 18
click at [937, 409] on input "3 pagos de $ 318.20 MXN" at bounding box center [931, 409] width 11 height 11
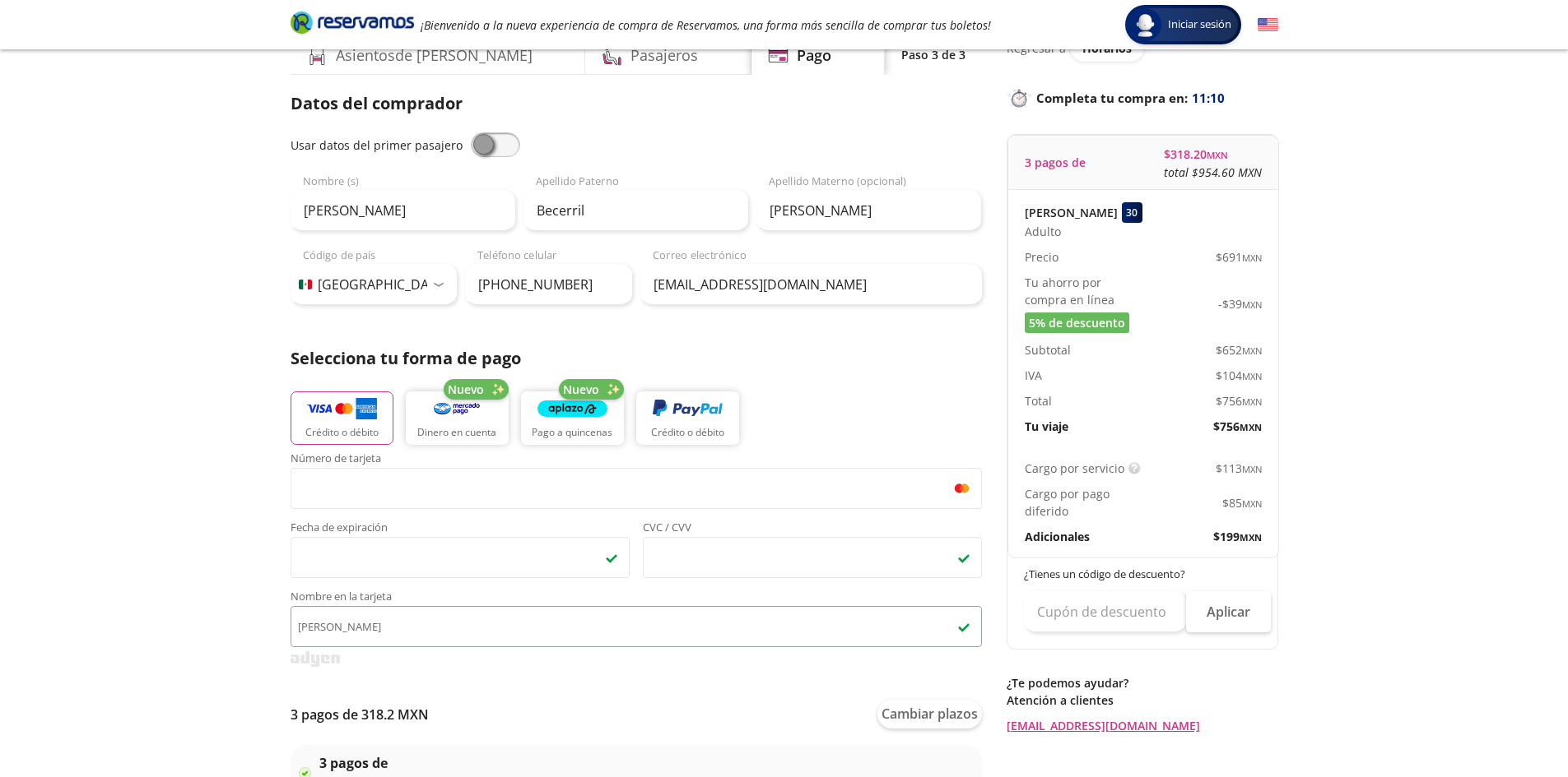
scroll to position [74, 0]
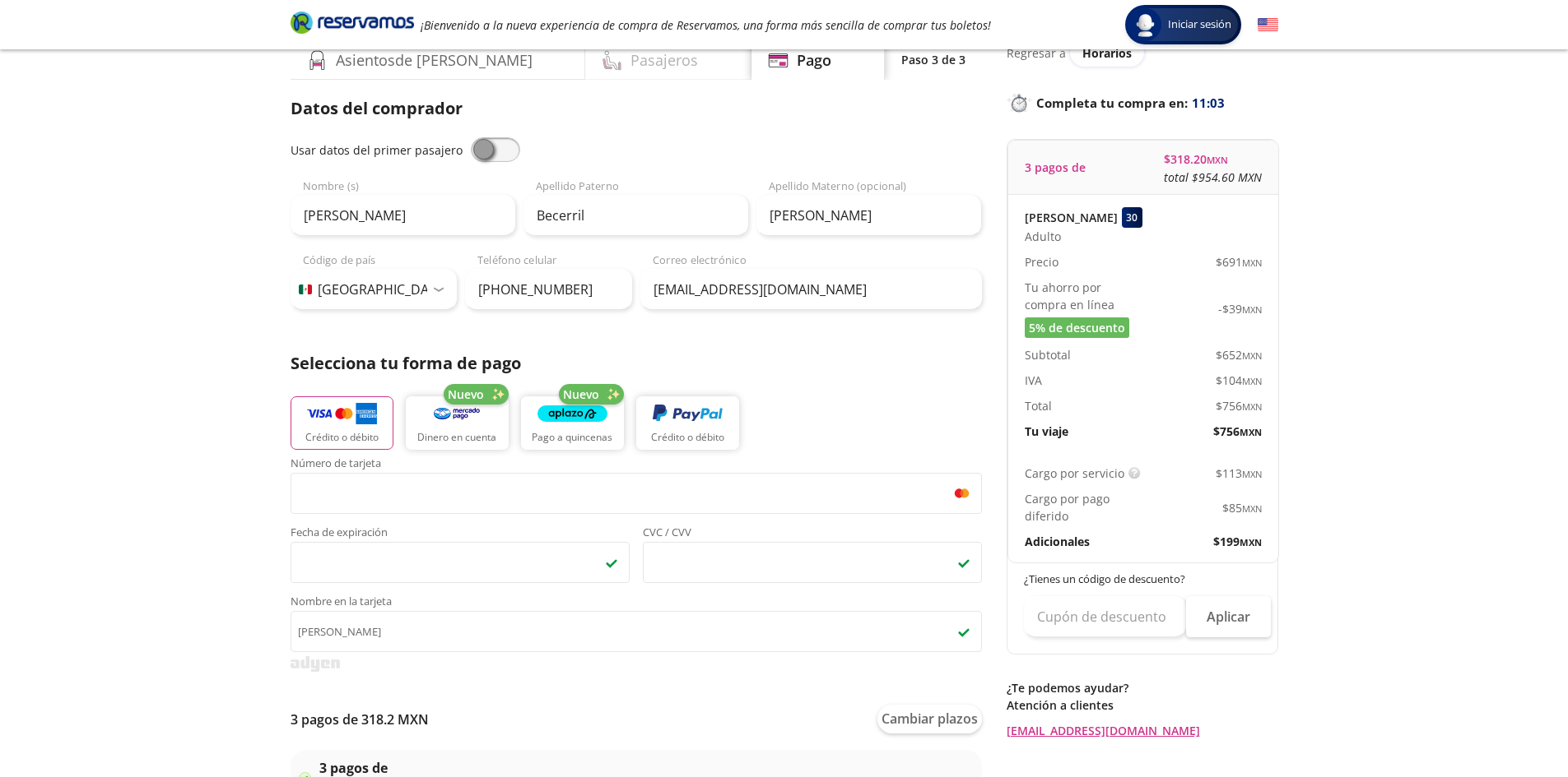
click at [645, 67] on div "Pasajeros" at bounding box center [668, 59] width 166 height 41
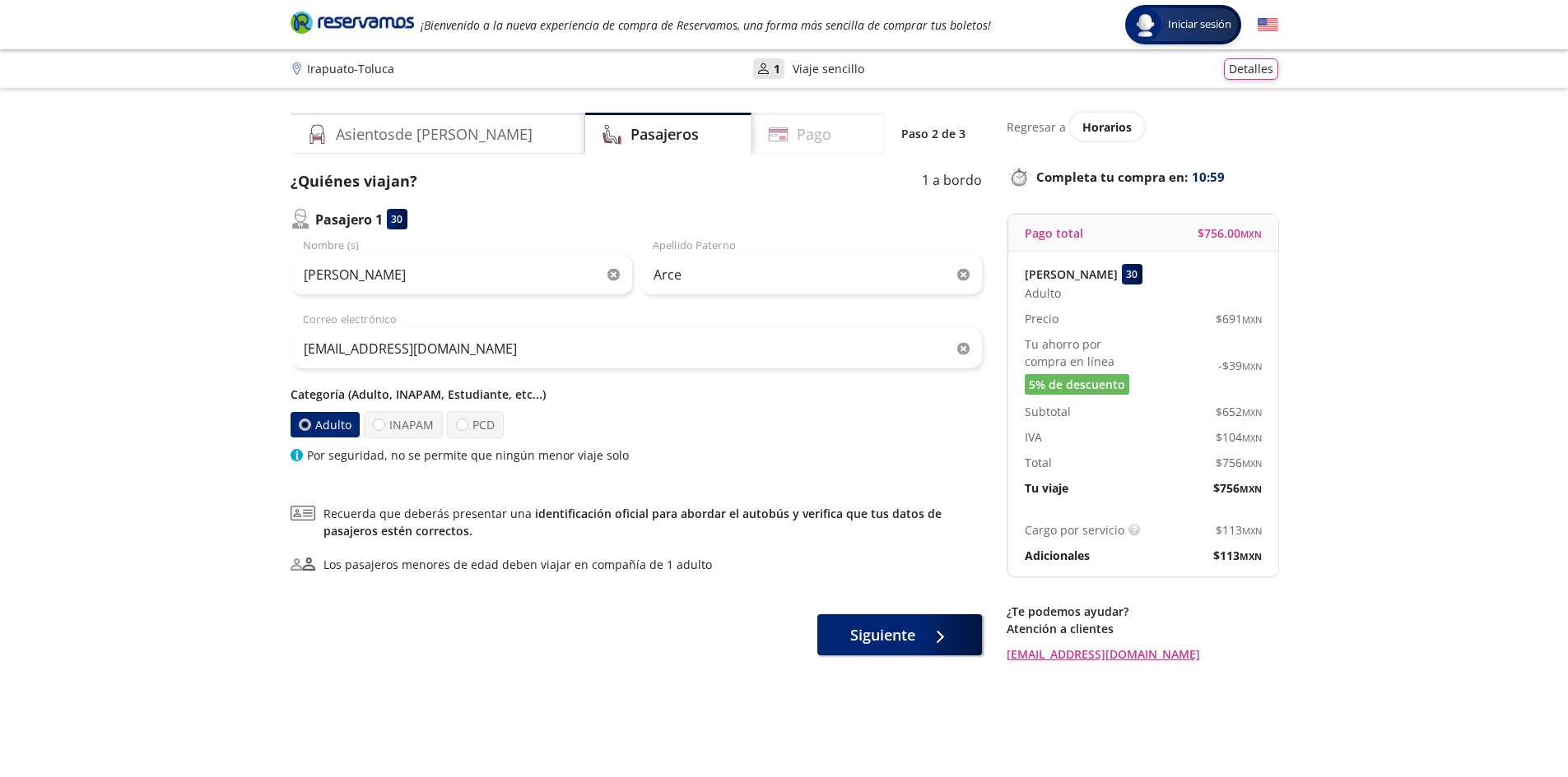
click at [808, 141] on div "Pago" at bounding box center [817, 133] width 132 height 41
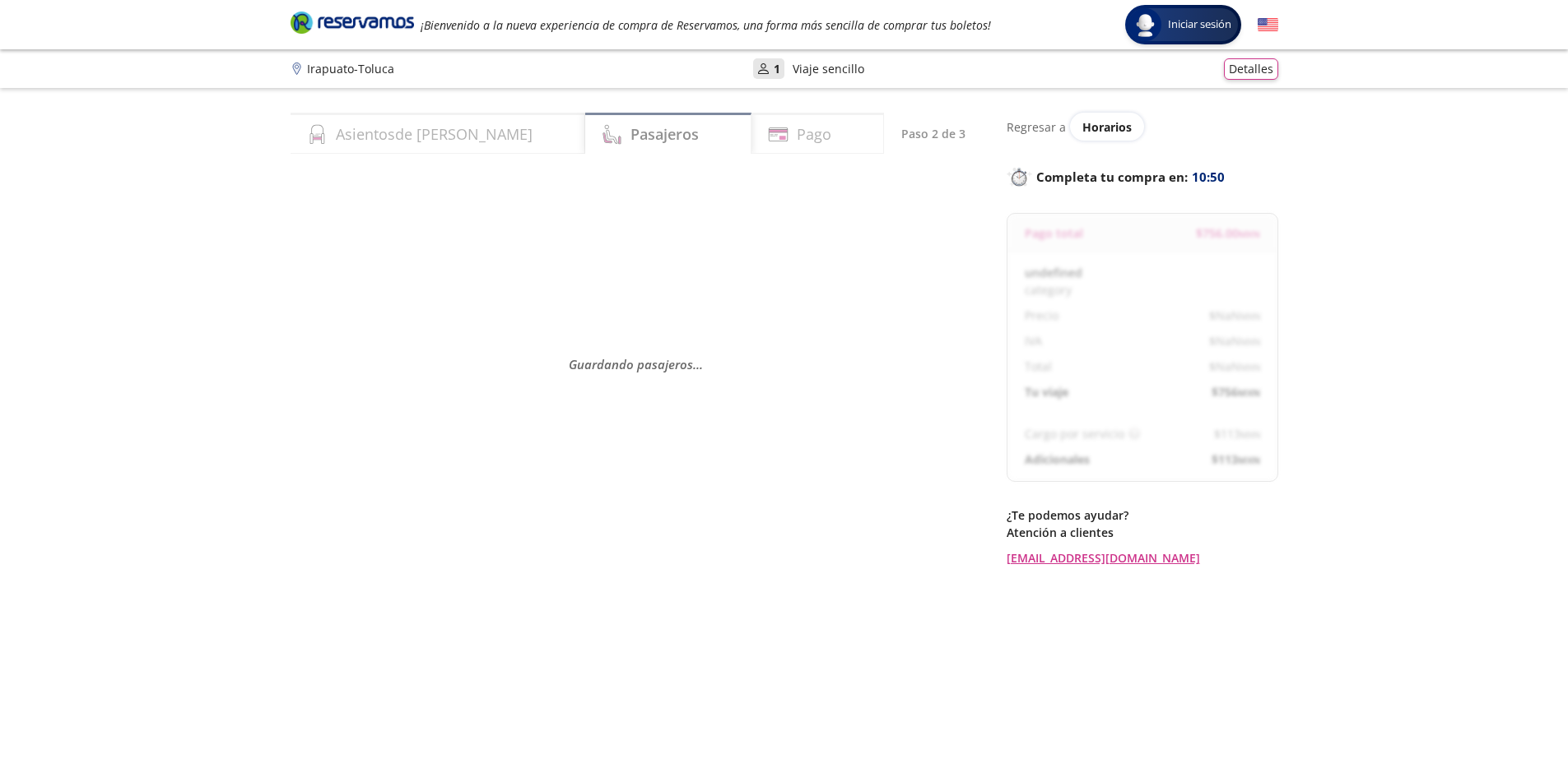
select select "MX"
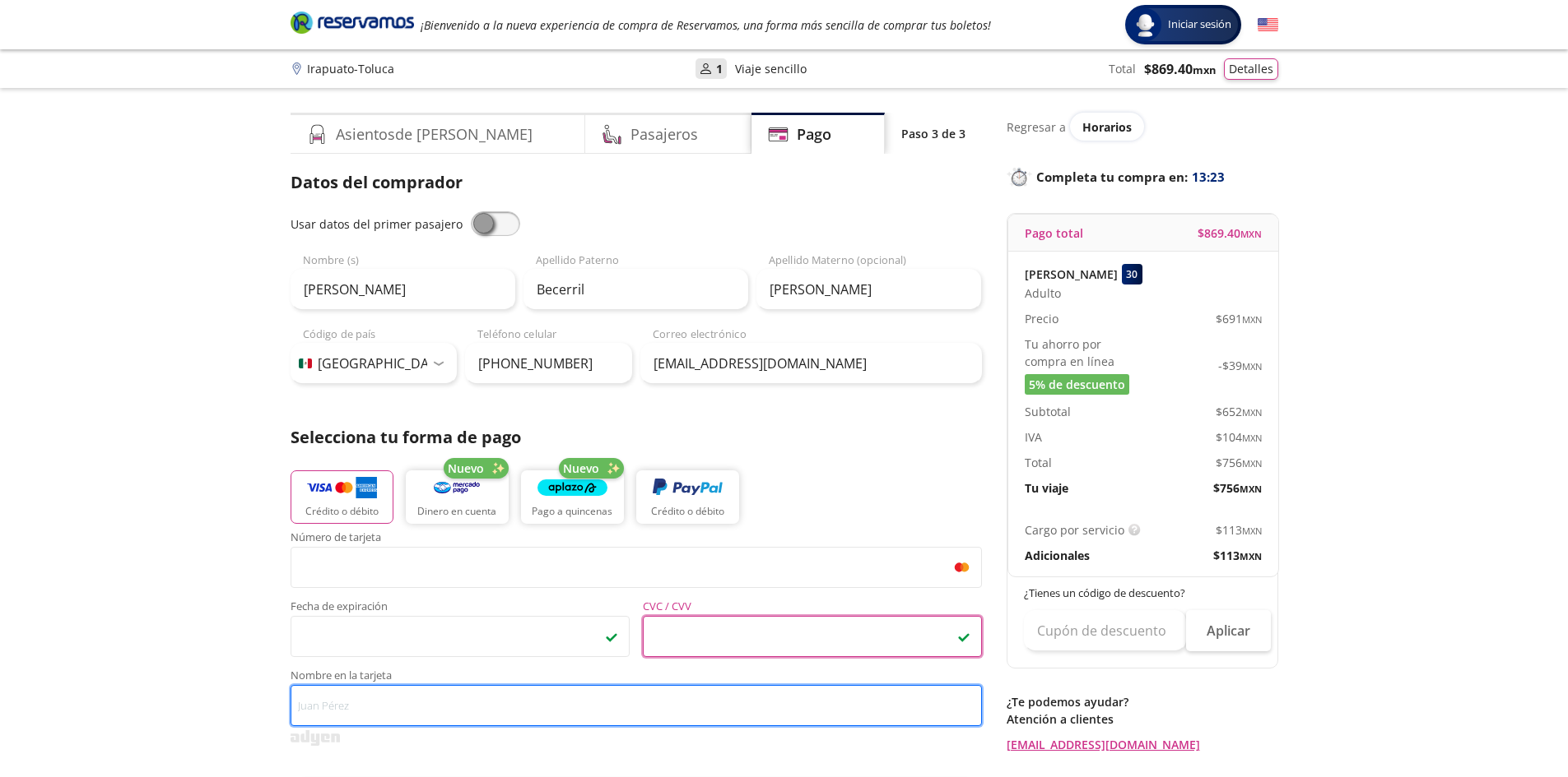
click at [482, 710] on input "Nombre en la tarjeta" at bounding box center [636, 706] width 692 height 41
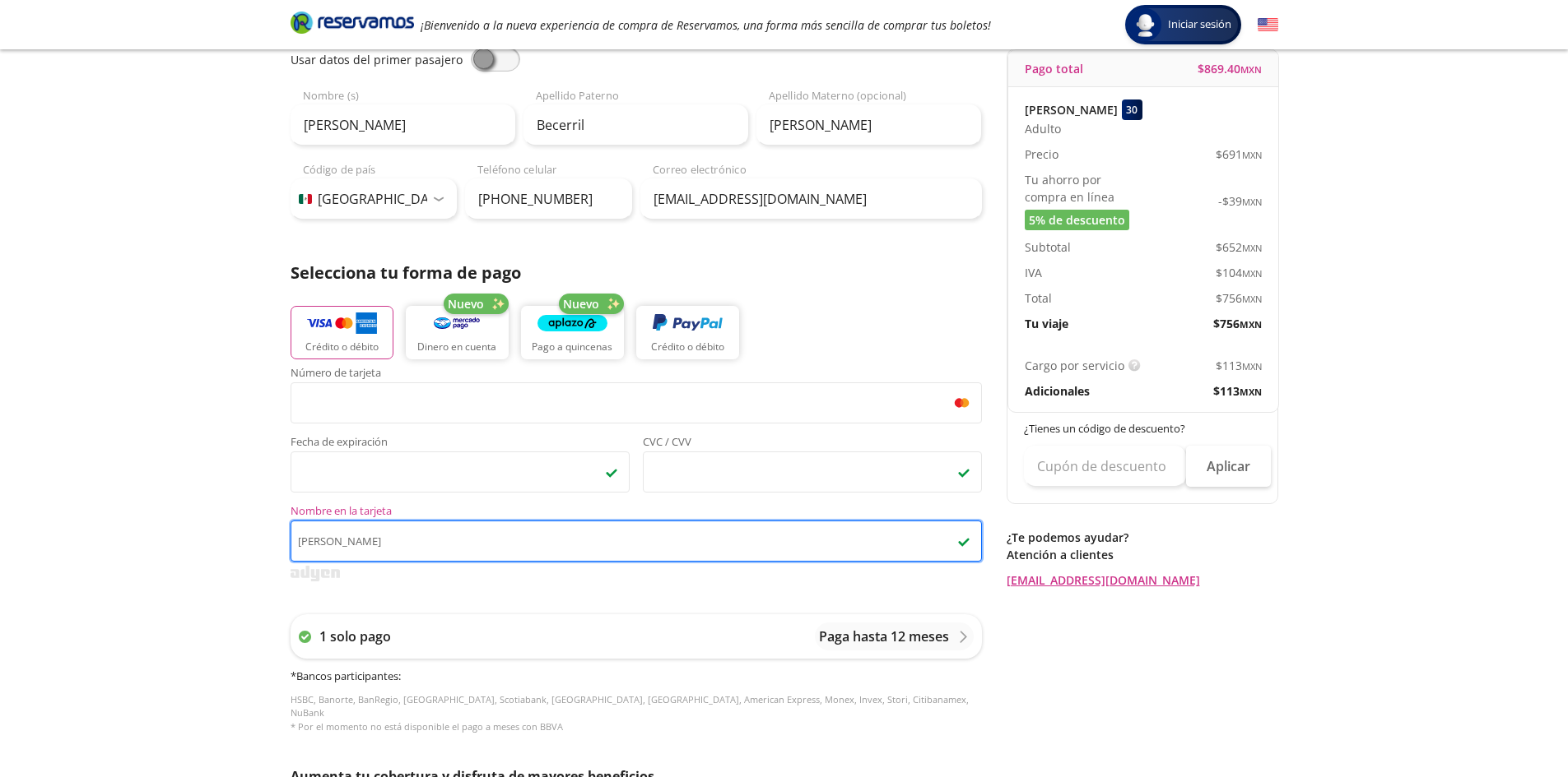
scroll to position [329, 0]
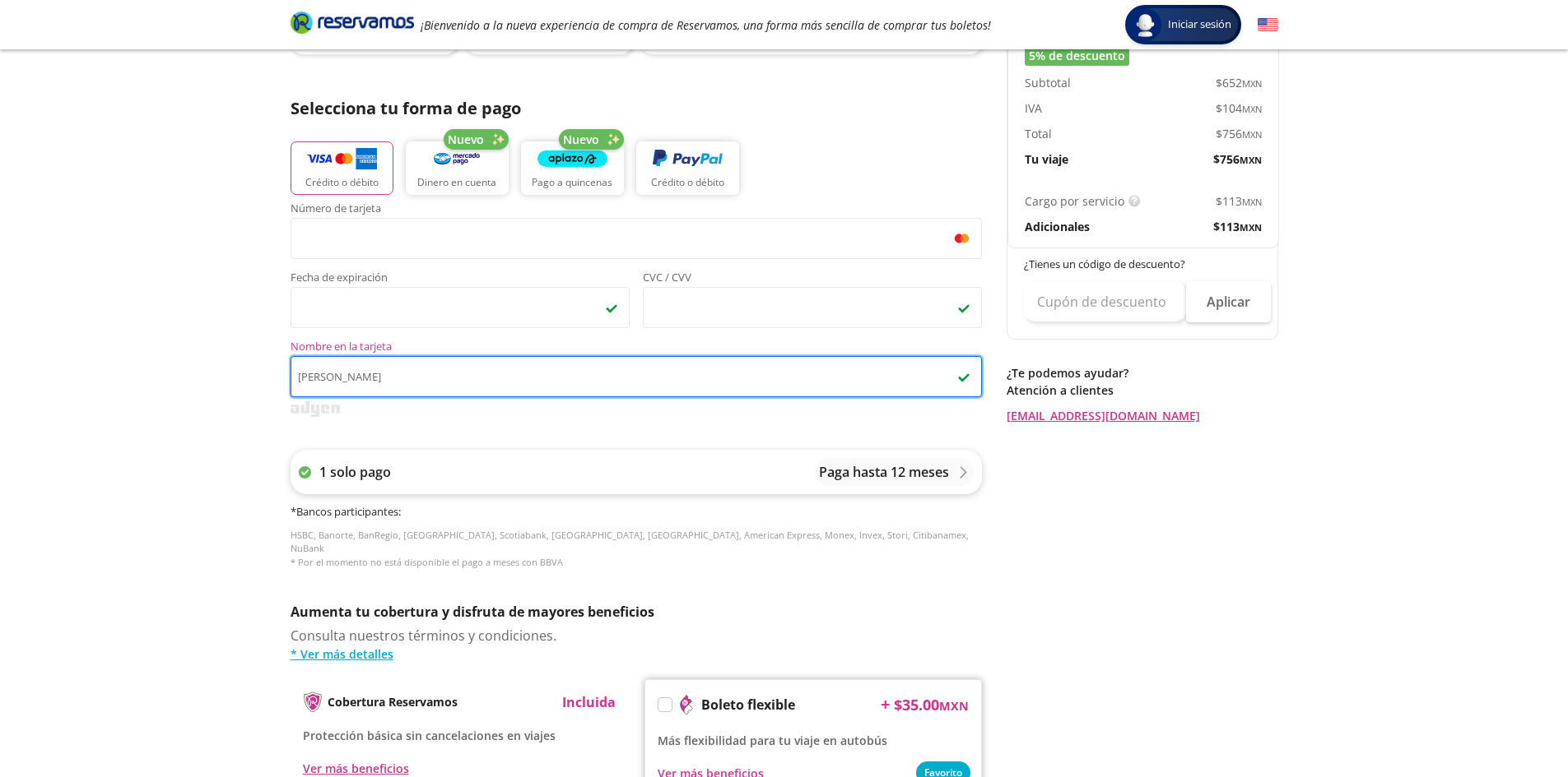
type input "Carlos Alberto Becerril"
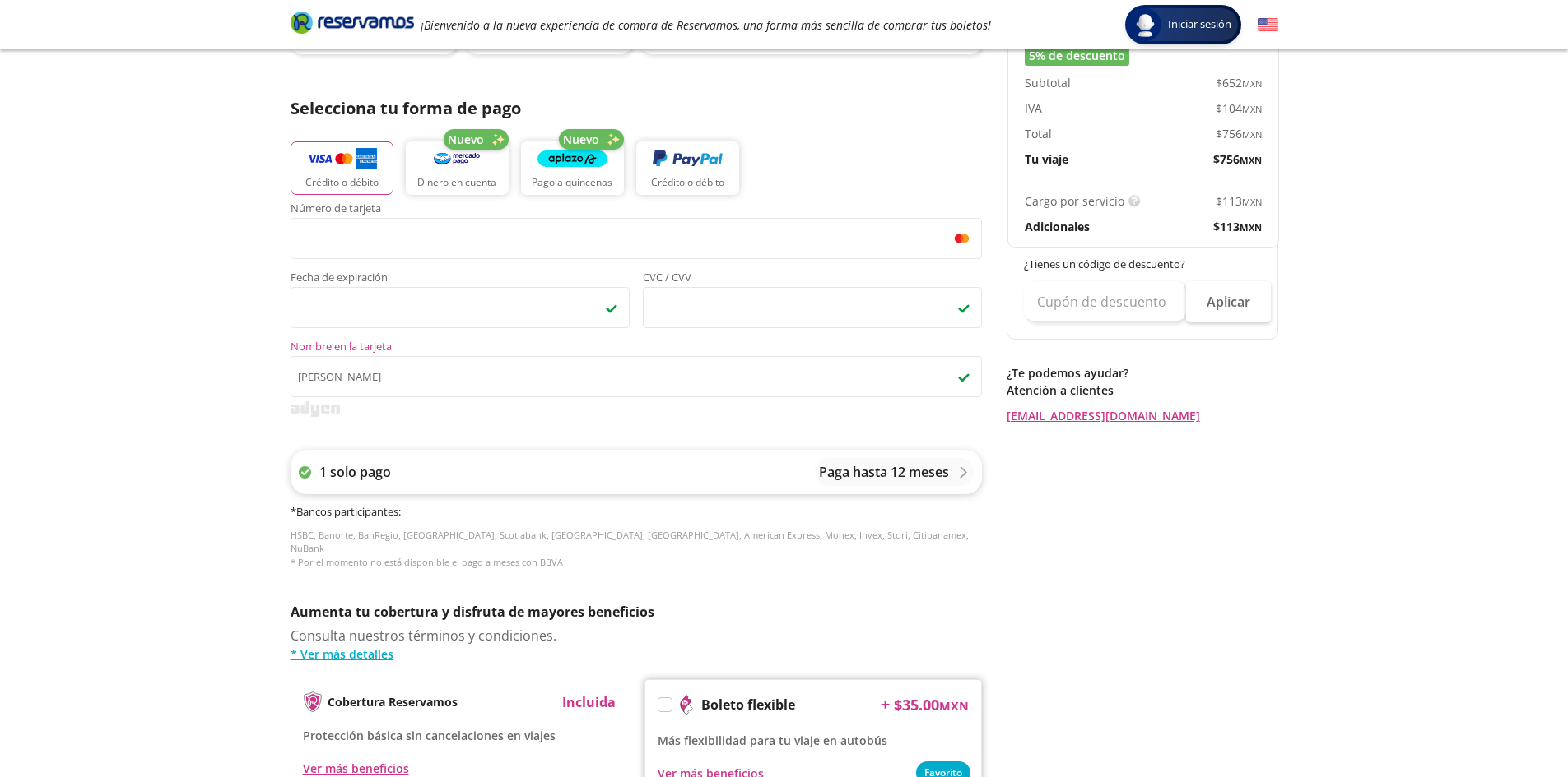
click at [926, 468] on p "Paga hasta 12 meses" at bounding box center [884, 472] width 130 height 19
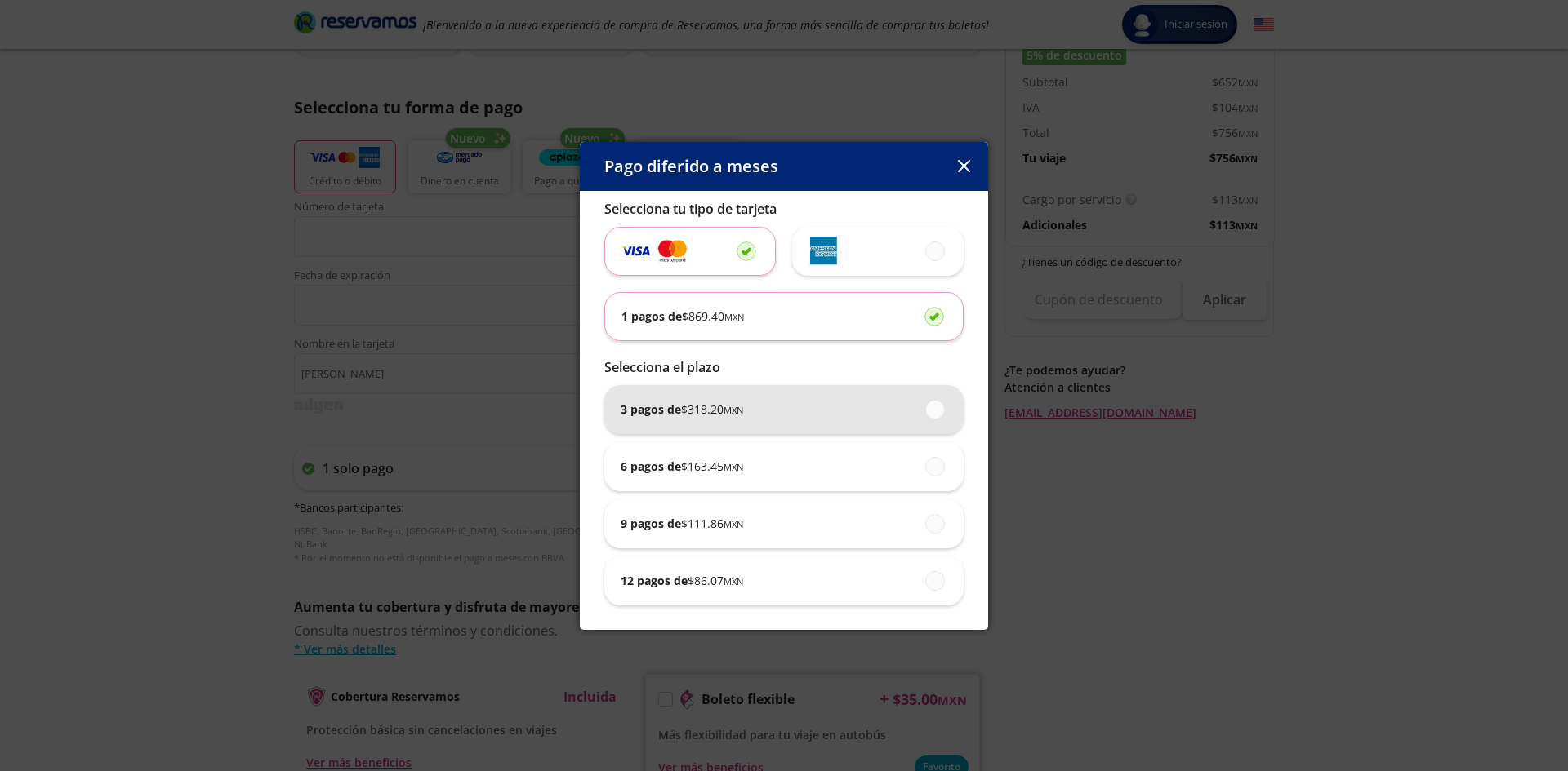
click at [937, 411] on span at bounding box center [937, 409] width 0 height 18
click at [937, 411] on input "3 pagos de $ 318.20 MXN" at bounding box center [931, 409] width 11 height 11
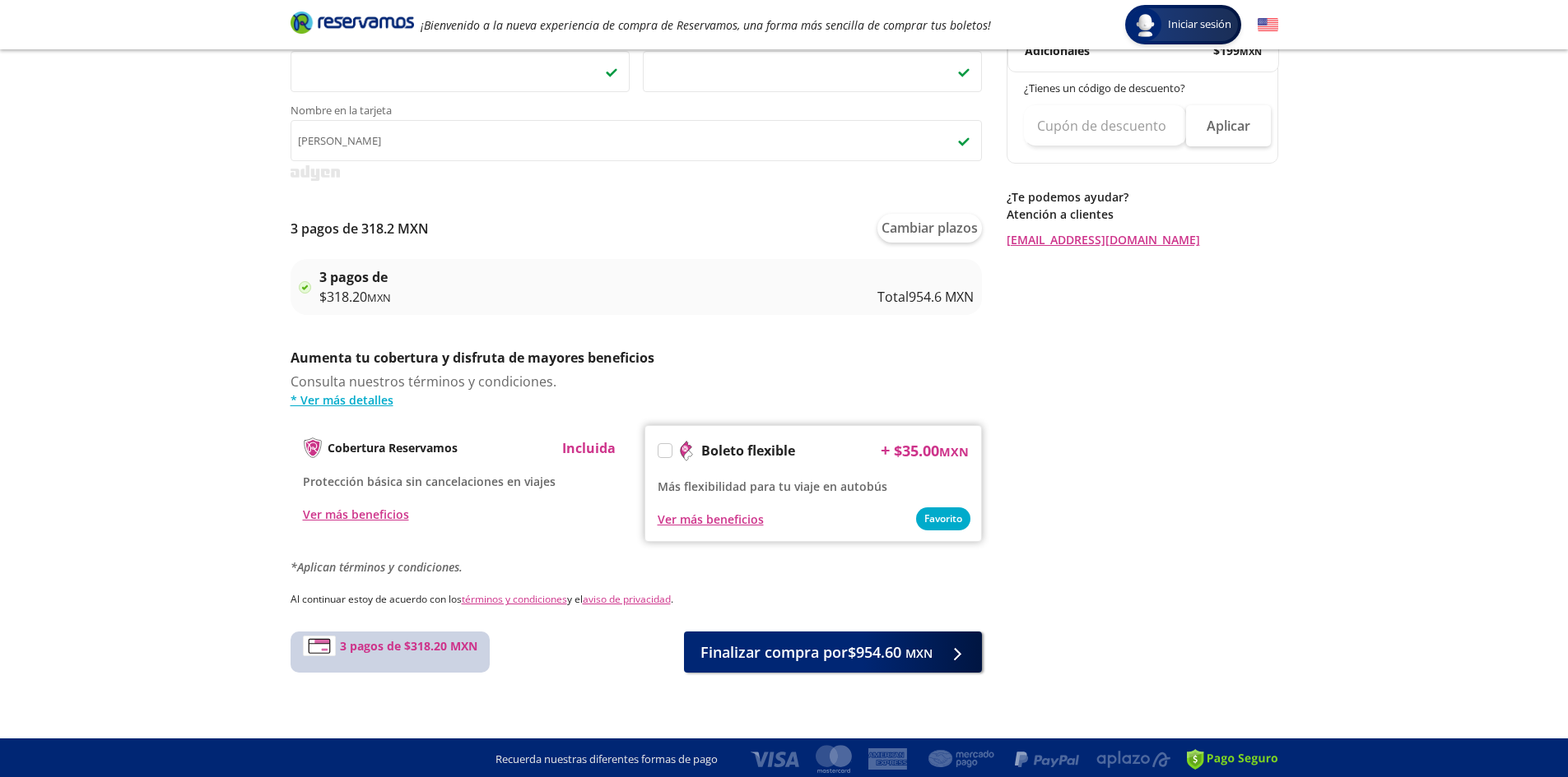
scroll to position [568, 0]
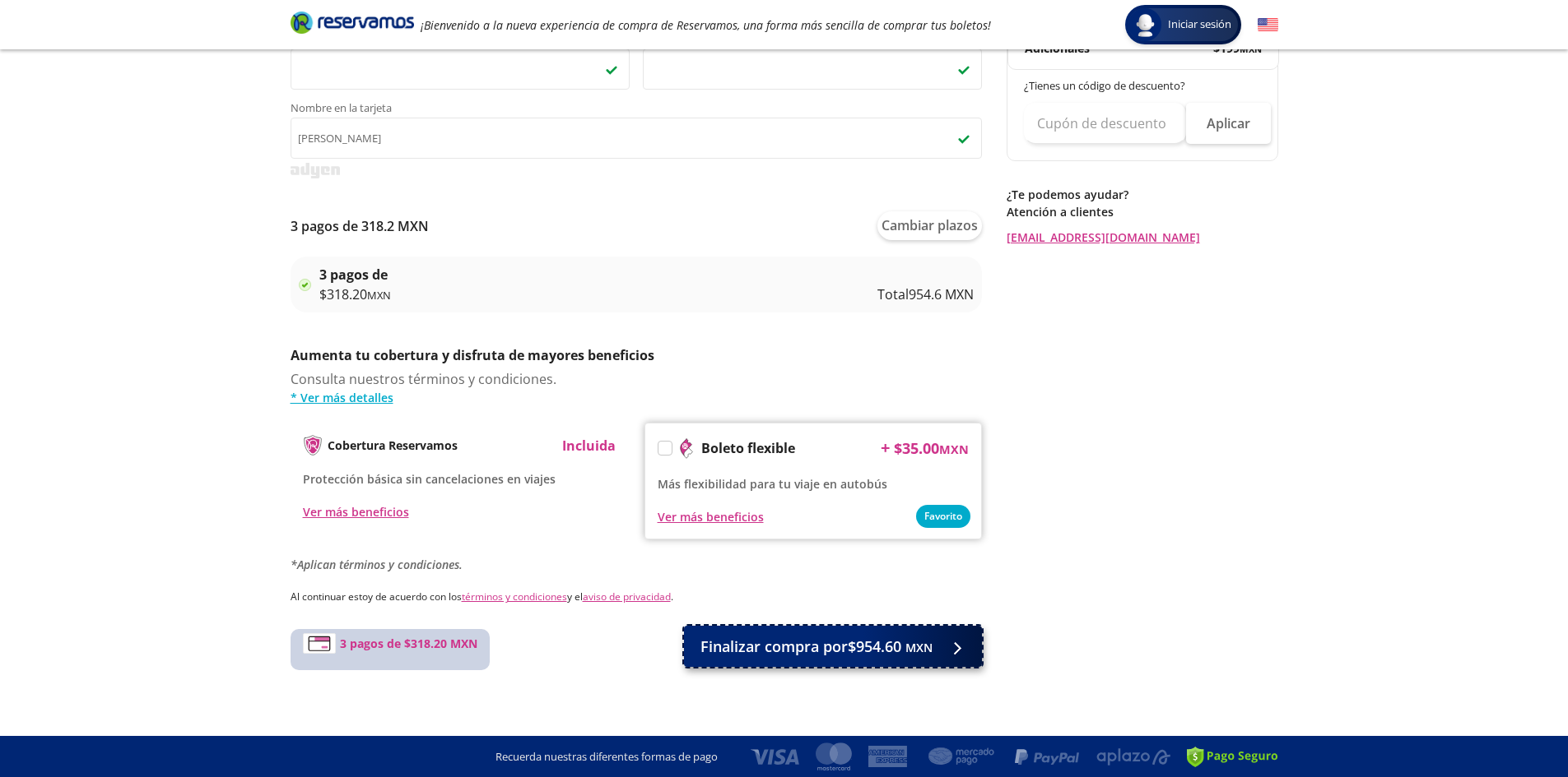
click at [892, 653] on span "Finalizar compra por $954.60 MXN" at bounding box center [816, 647] width 232 height 22
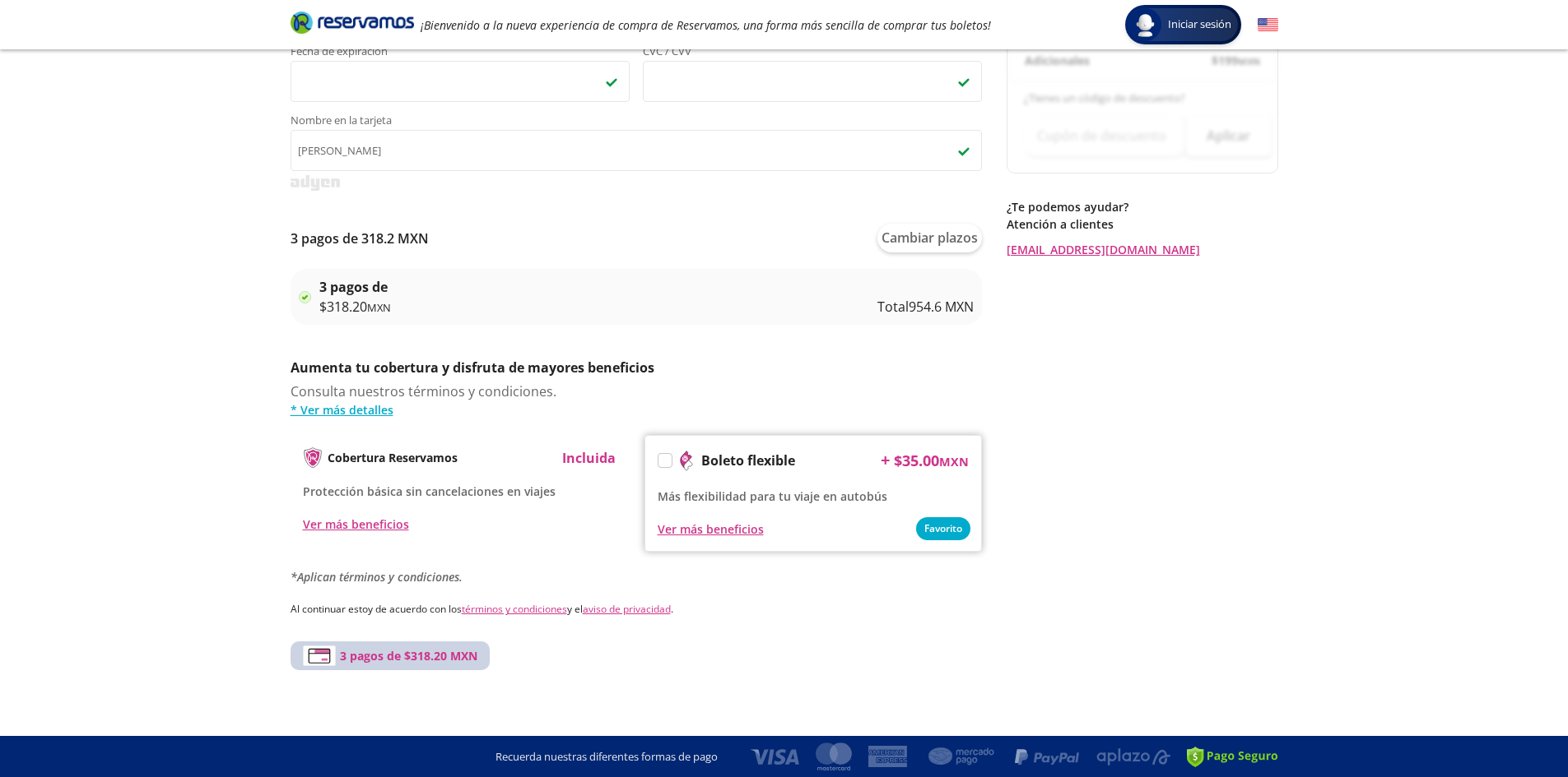
scroll to position [0, 0]
